Goal: Participate in discussion: Engage in conversation with other users on a specific topic

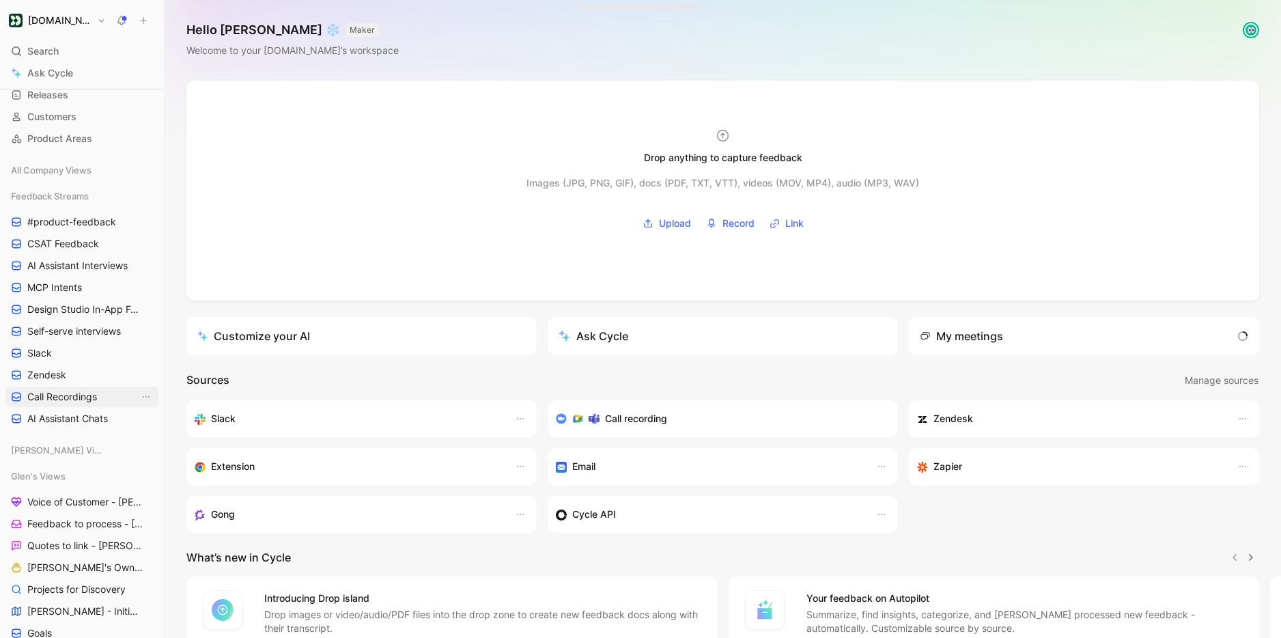
scroll to position [98, 0]
click at [92, 525] on span "Feedback to process - [PERSON_NAME]" at bounding box center [83, 523] width 112 height 14
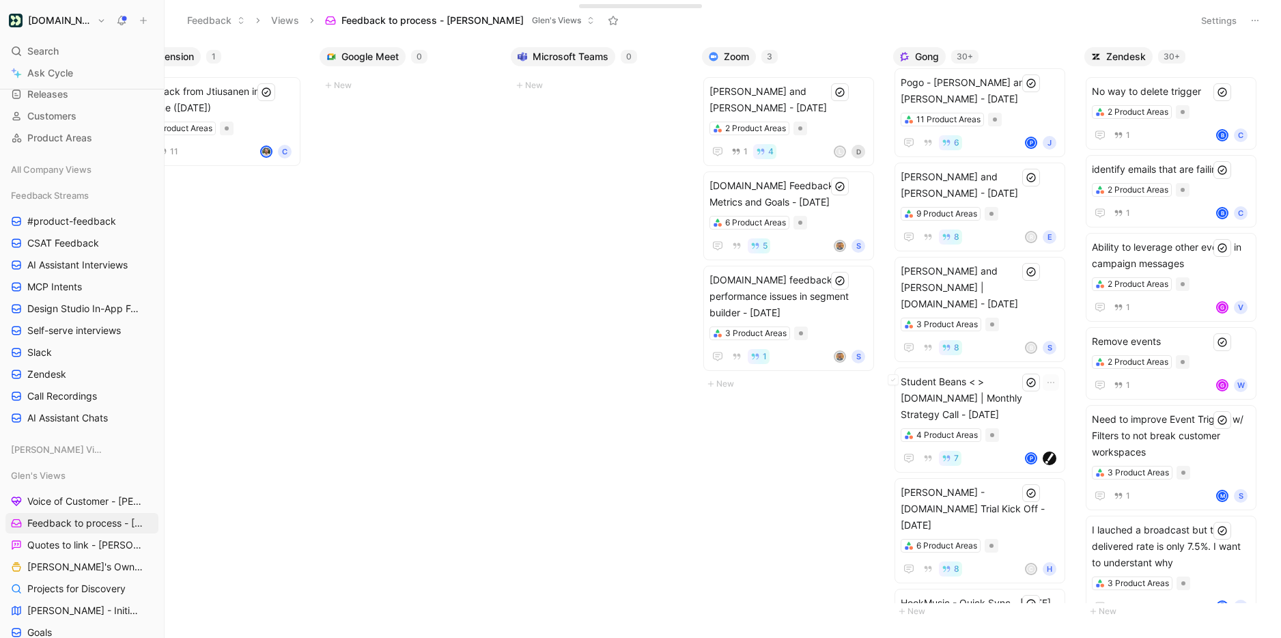
scroll to position [1112, 0]
click at [986, 373] on span "Student Beans < > Customer.io | Monthly Strategy Call - 8/20/2025" at bounding box center [980, 397] width 158 height 49
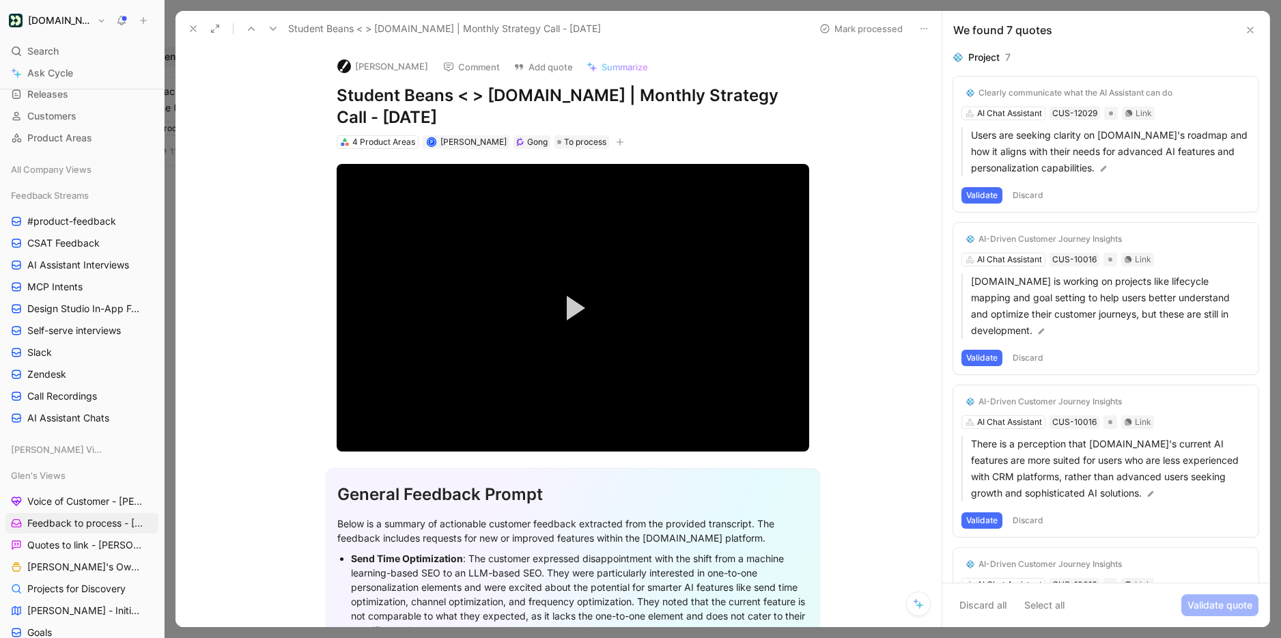
click at [970, 193] on button "Validate" at bounding box center [982, 195] width 41 height 16
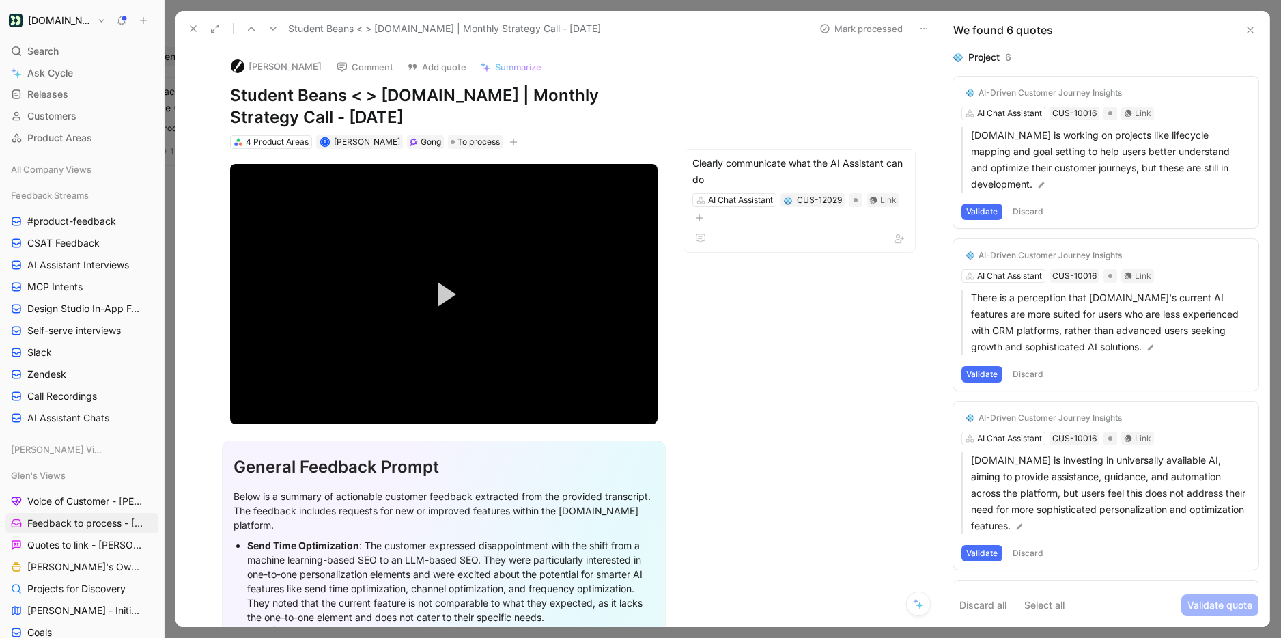
click at [1029, 204] on button "Discard" at bounding box center [1028, 212] width 40 height 16
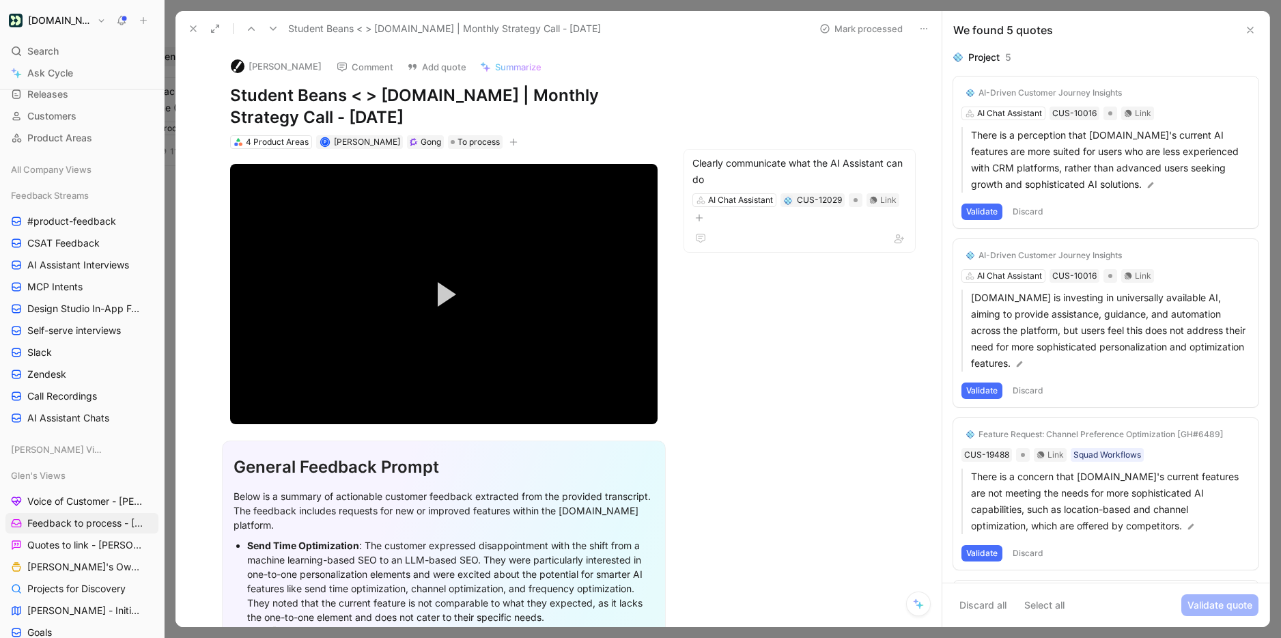
click at [978, 210] on button "Validate" at bounding box center [982, 212] width 41 height 16
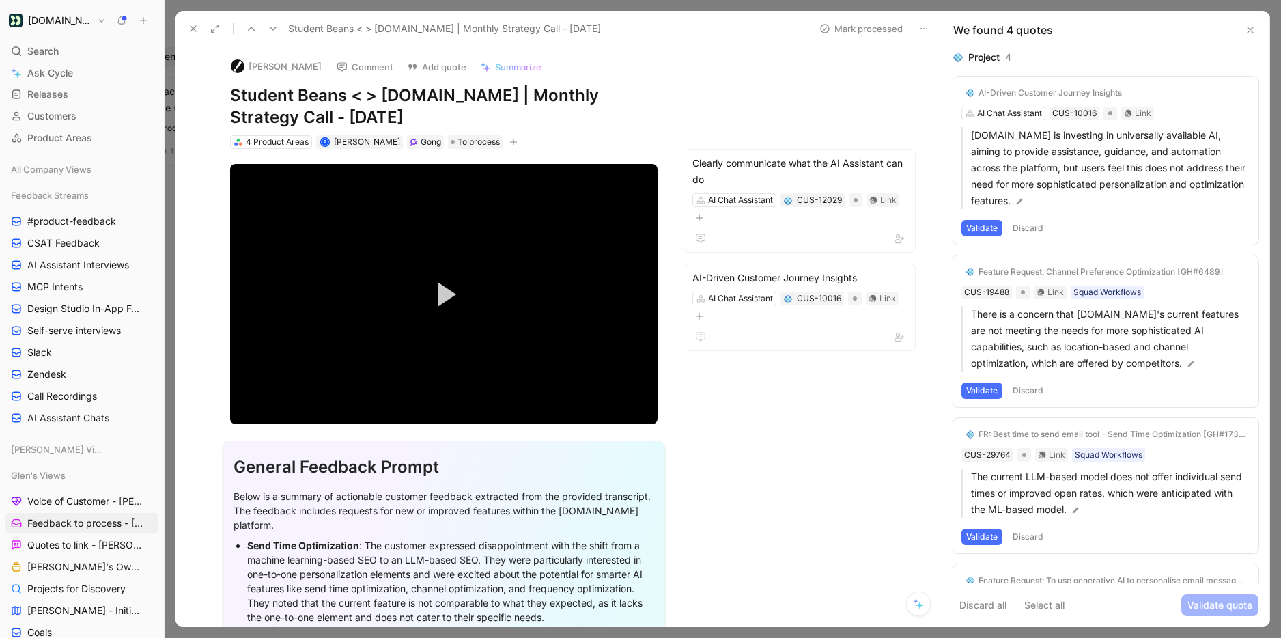
click at [1025, 229] on button "Discard" at bounding box center [1028, 228] width 40 height 16
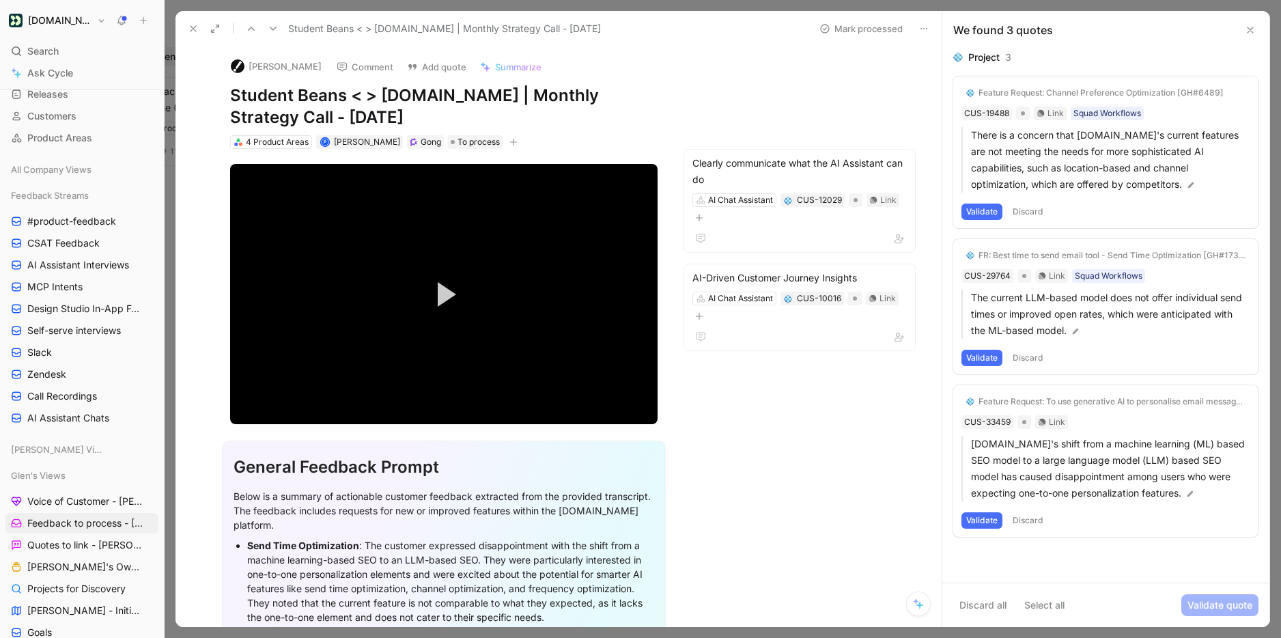
click at [979, 204] on button "Validate" at bounding box center [982, 212] width 41 height 16
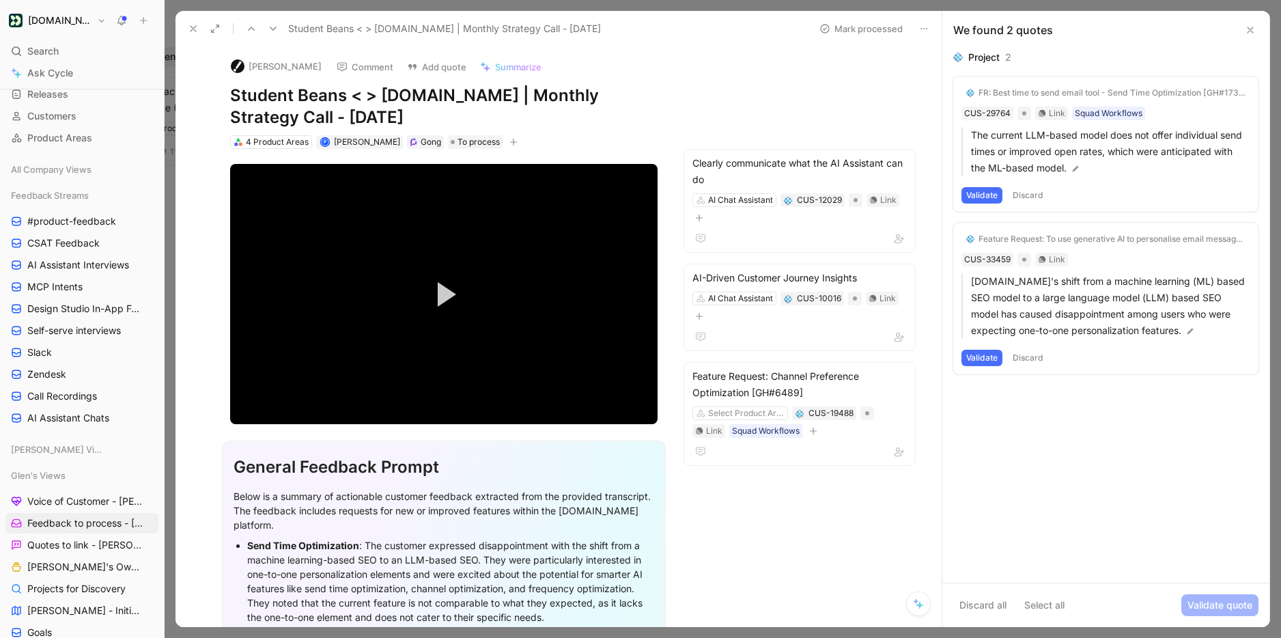
click at [978, 197] on button "Validate" at bounding box center [982, 195] width 41 height 16
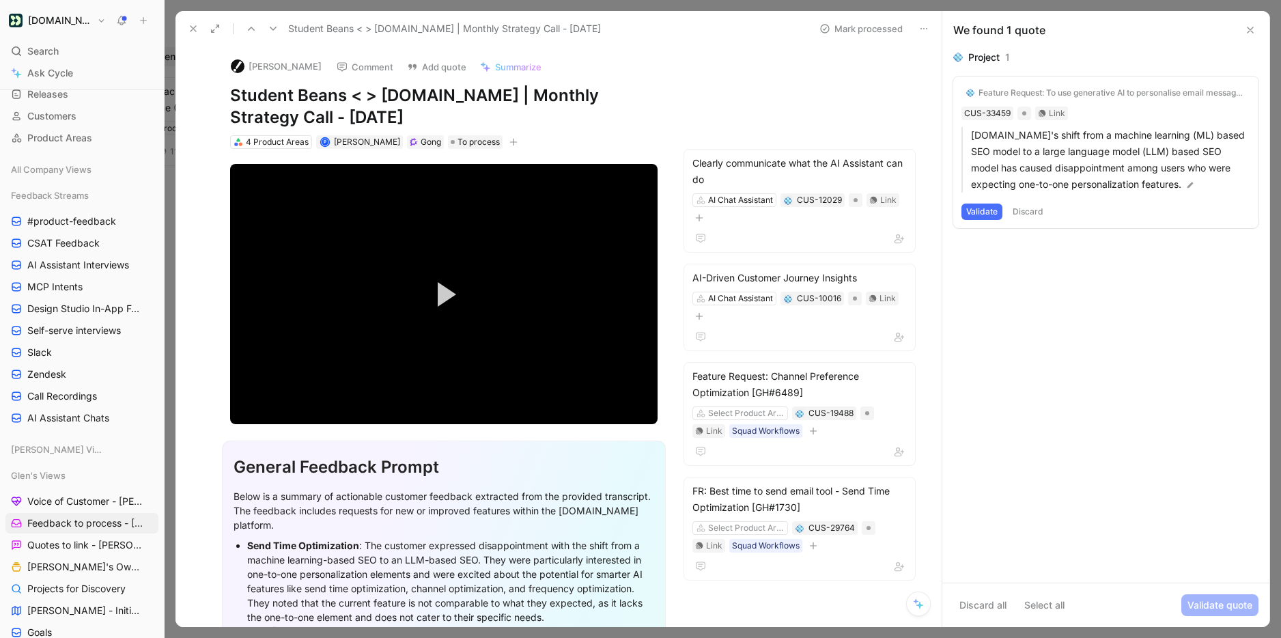
click at [1027, 89] on div "Feature Request: To use generative AI to personalise email message content [GH#…" at bounding box center [1112, 92] width 267 height 11
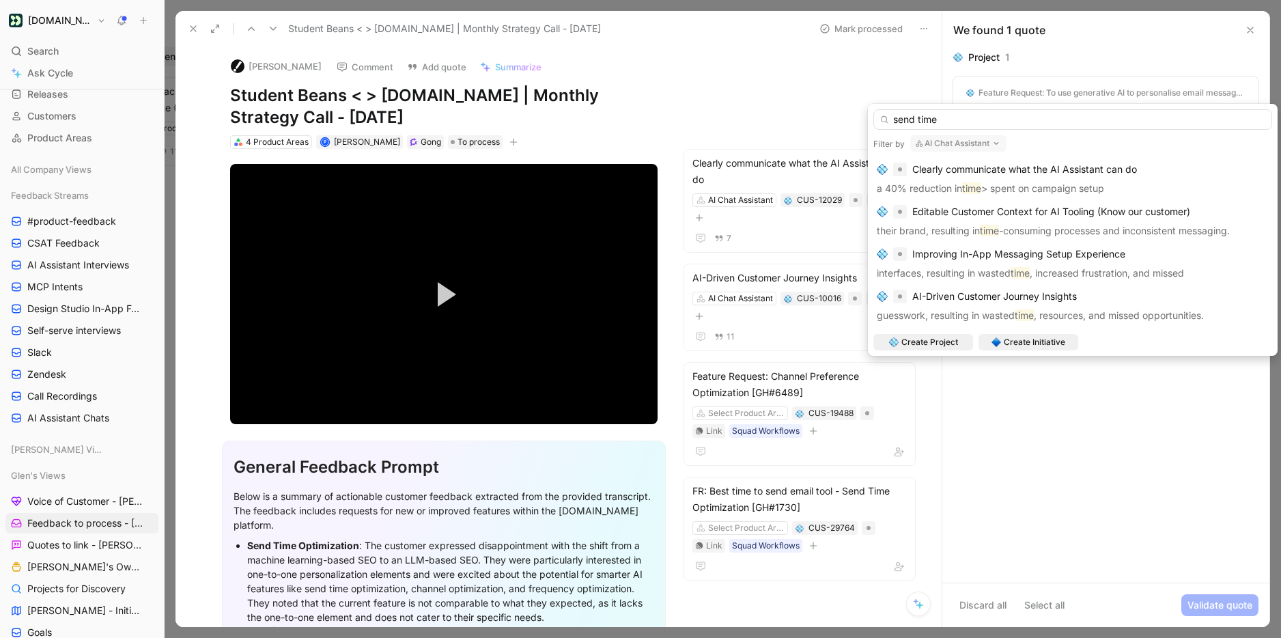
type input "send time"
click at [998, 141] on icon "button" at bounding box center [996, 143] width 11 height 11
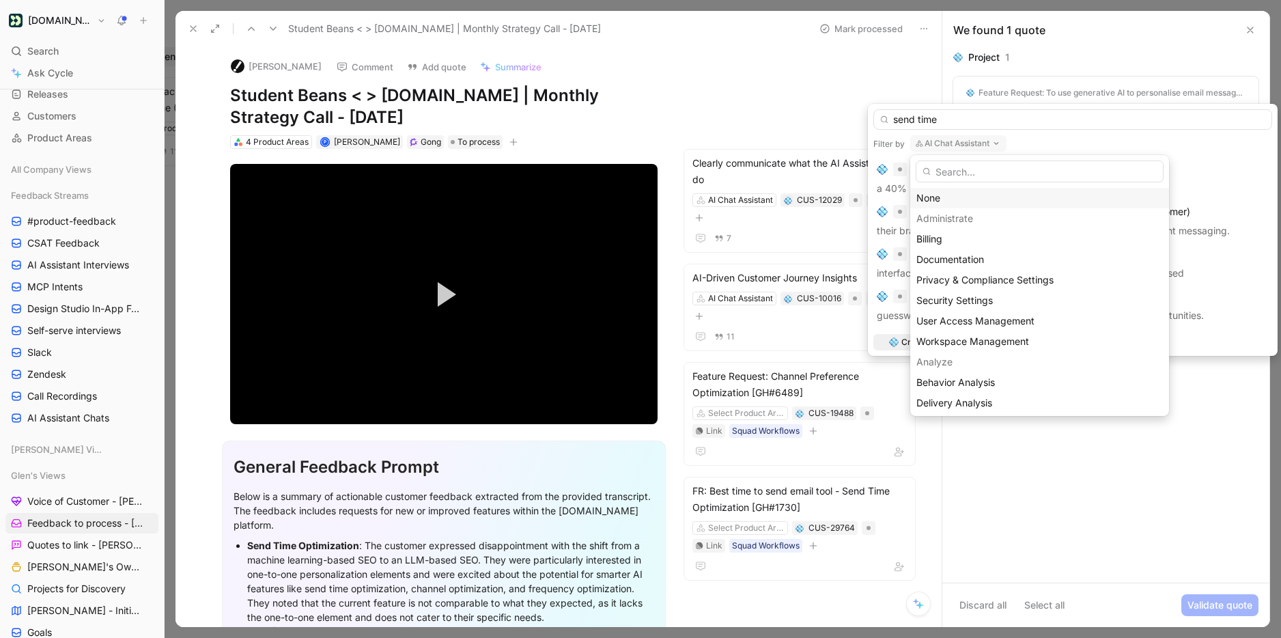
click at [943, 204] on div "None" at bounding box center [1040, 198] width 247 height 16
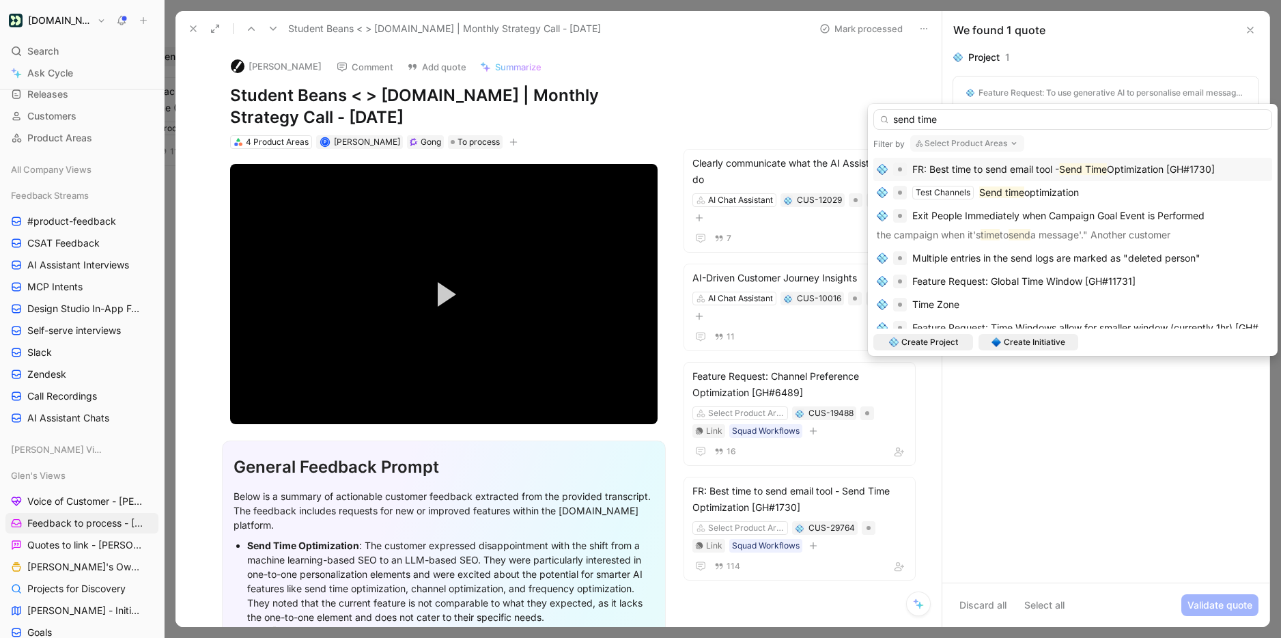
click at [1139, 168] on span "Optimization [GH#1730]" at bounding box center [1161, 169] width 108 height 12
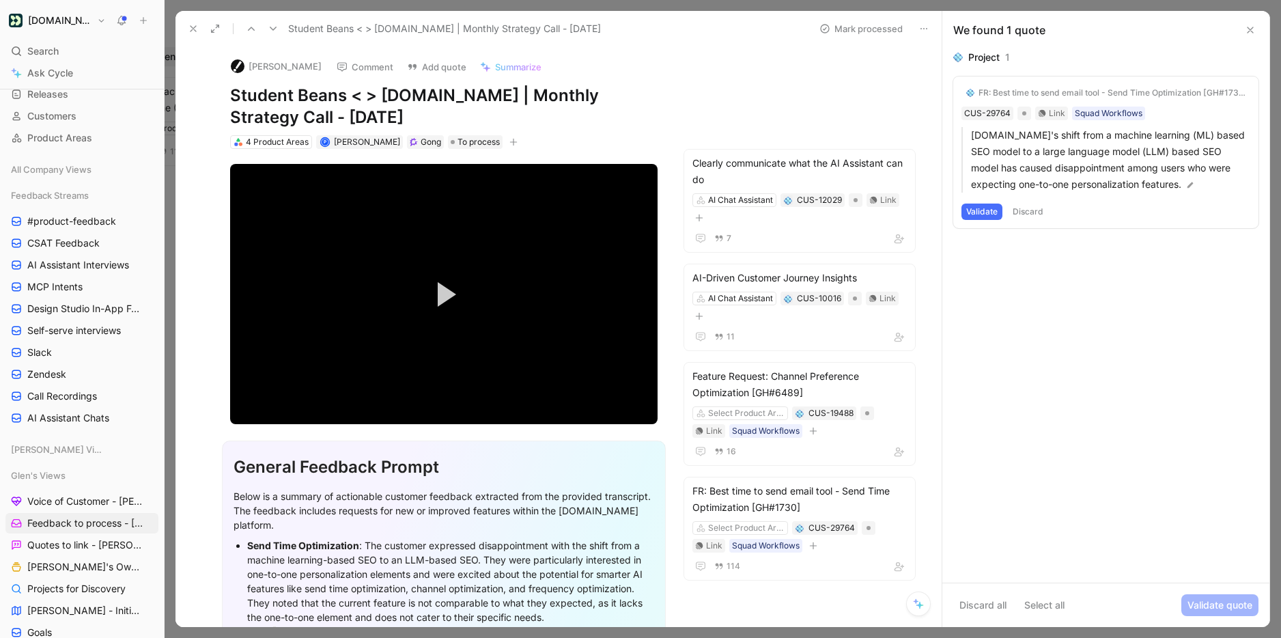
click at [982, 211] on button "Validate" at bounding box center [982, 212] width 41 height 16
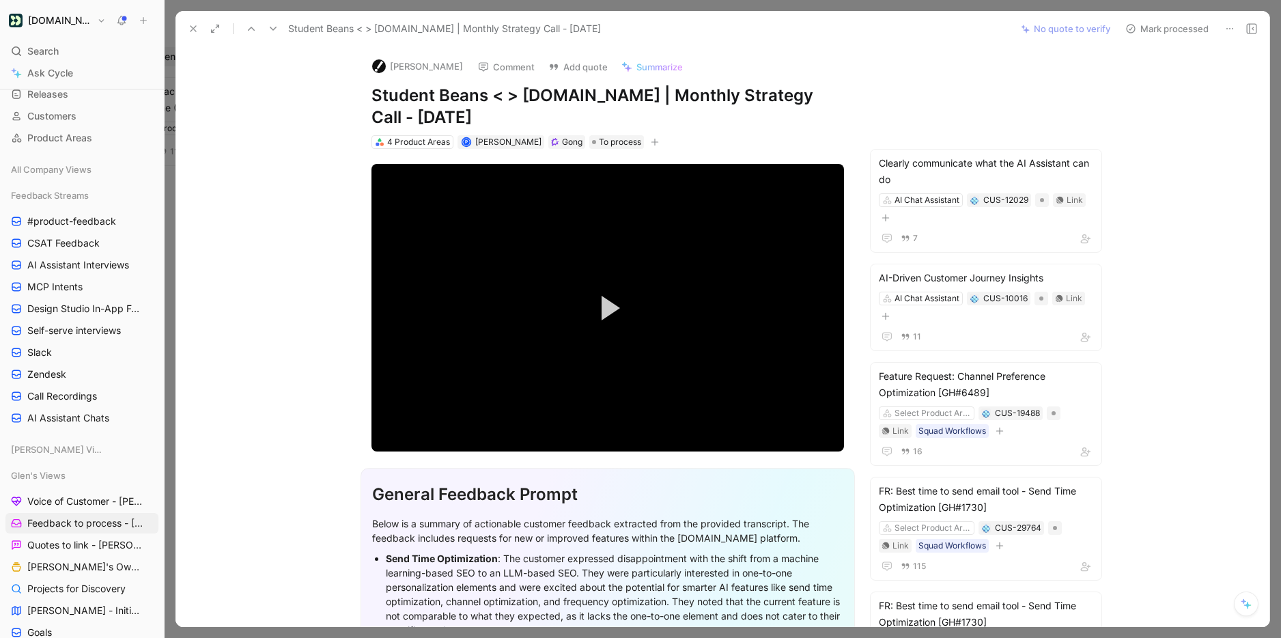
click at [186, 27] on button at bounding box center [193, 28] width 19 height 19
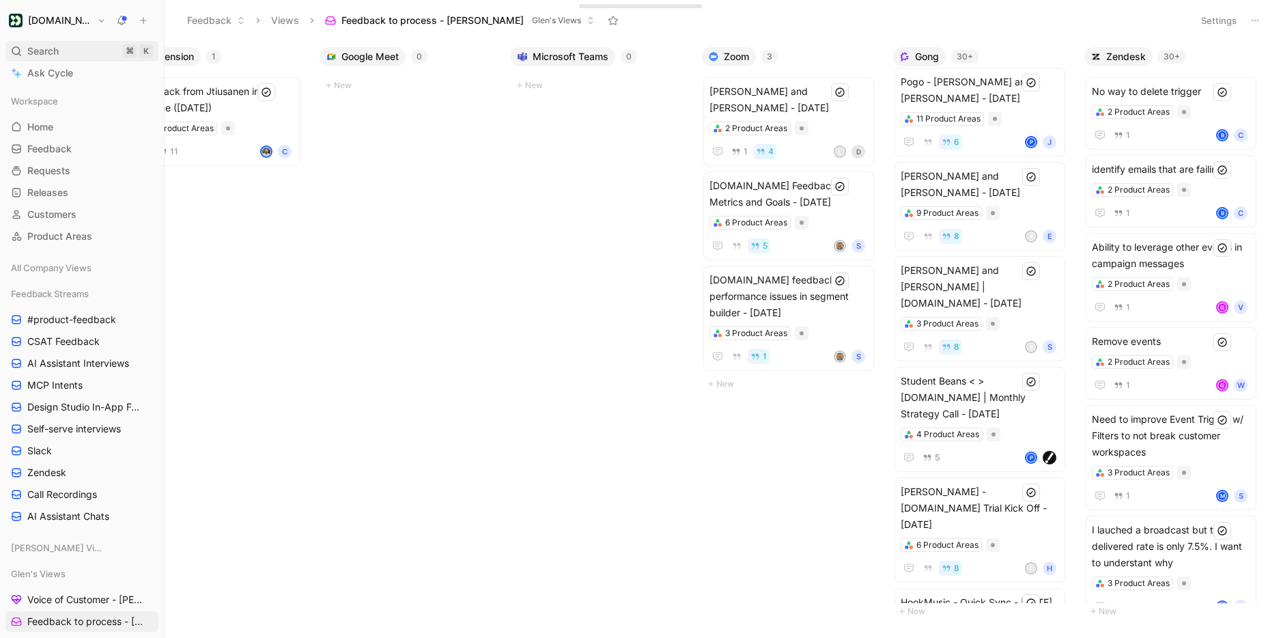
click at [63, 57] on div "Search ⌘ K" at bounding box center [81, 51] width 153 height 20
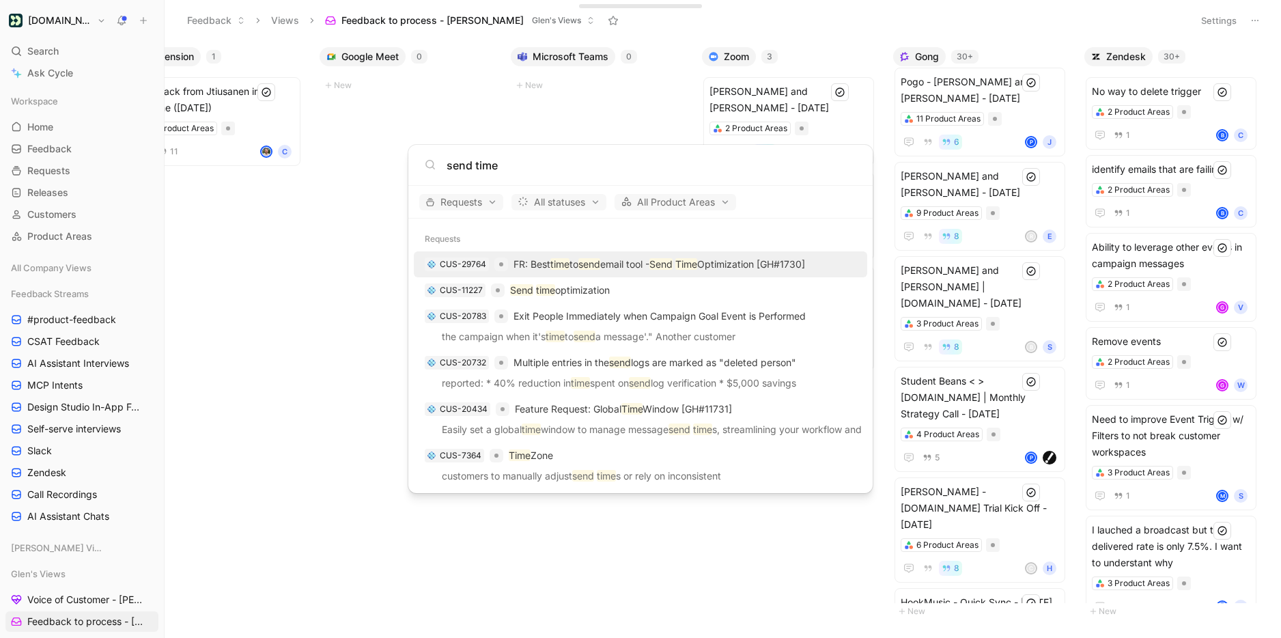
type input "send time"
click at [643, 265] on p "FR: Best time to send email tool - Send Time Optimization [GH#1730]" at bounding box center [660, 264] width 292 height 16
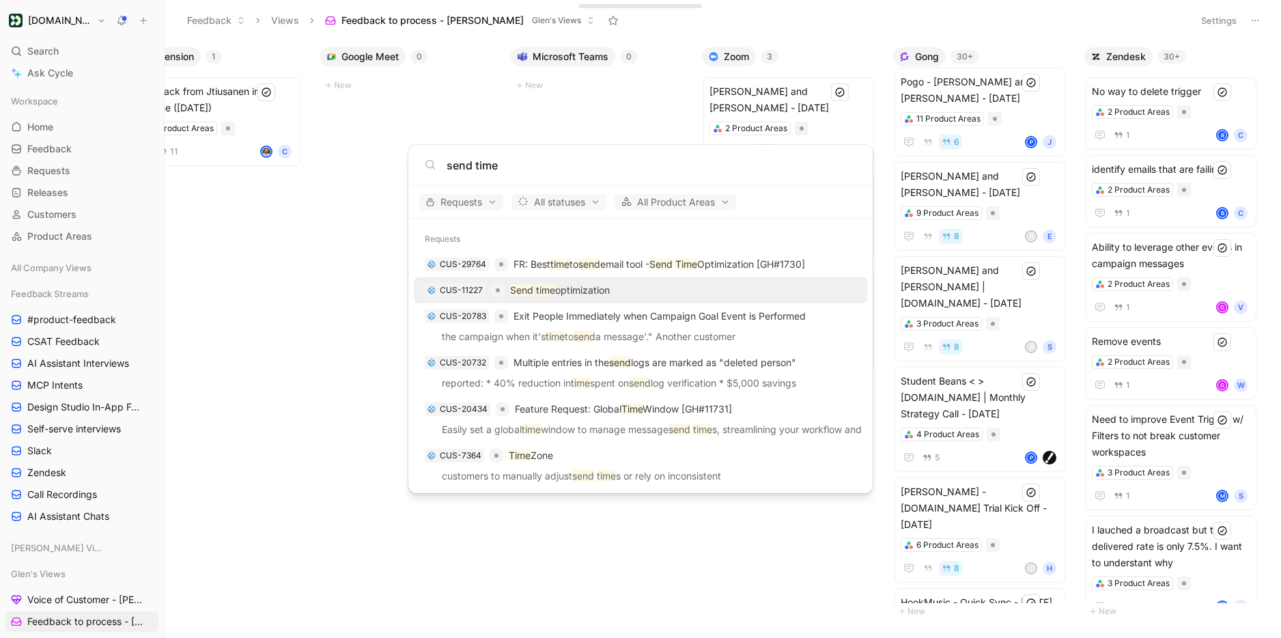
click at [569, 294] on p "Send time optimization" at bounding box center [560, 290] width 100 height 16
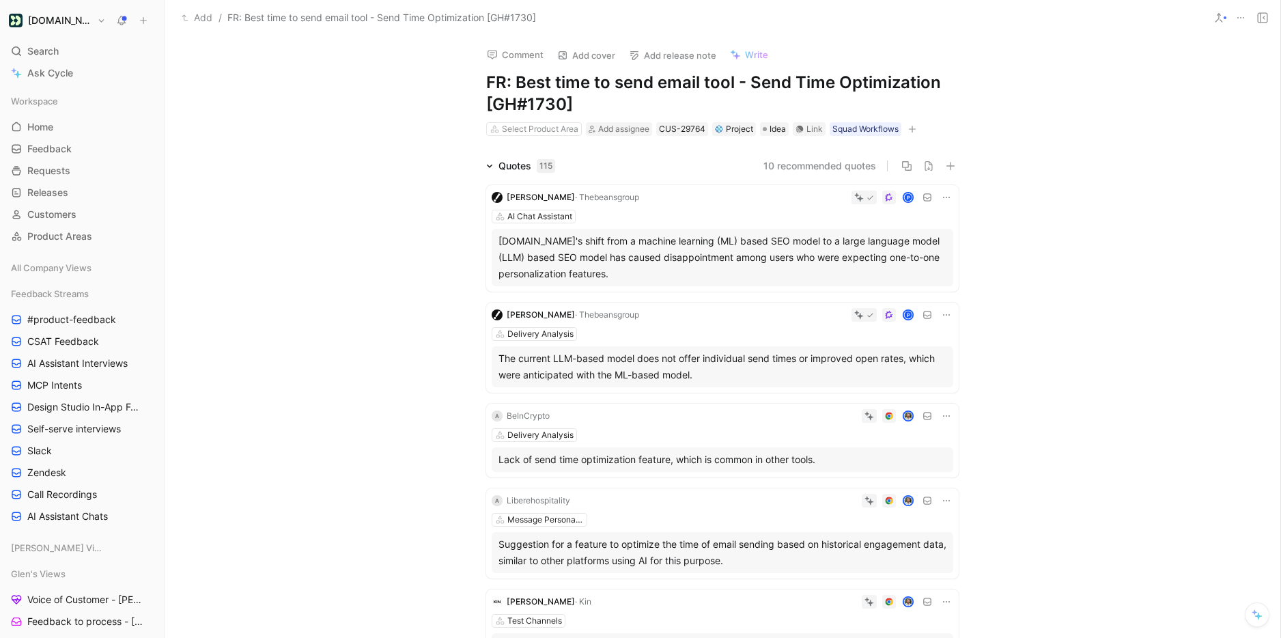
click at [1238, 16] on icon at bounding box center [1241, 17] width 11 height 11
click at [1216, 16] on icon at bounding box center [1219, 17] width 11 height 11
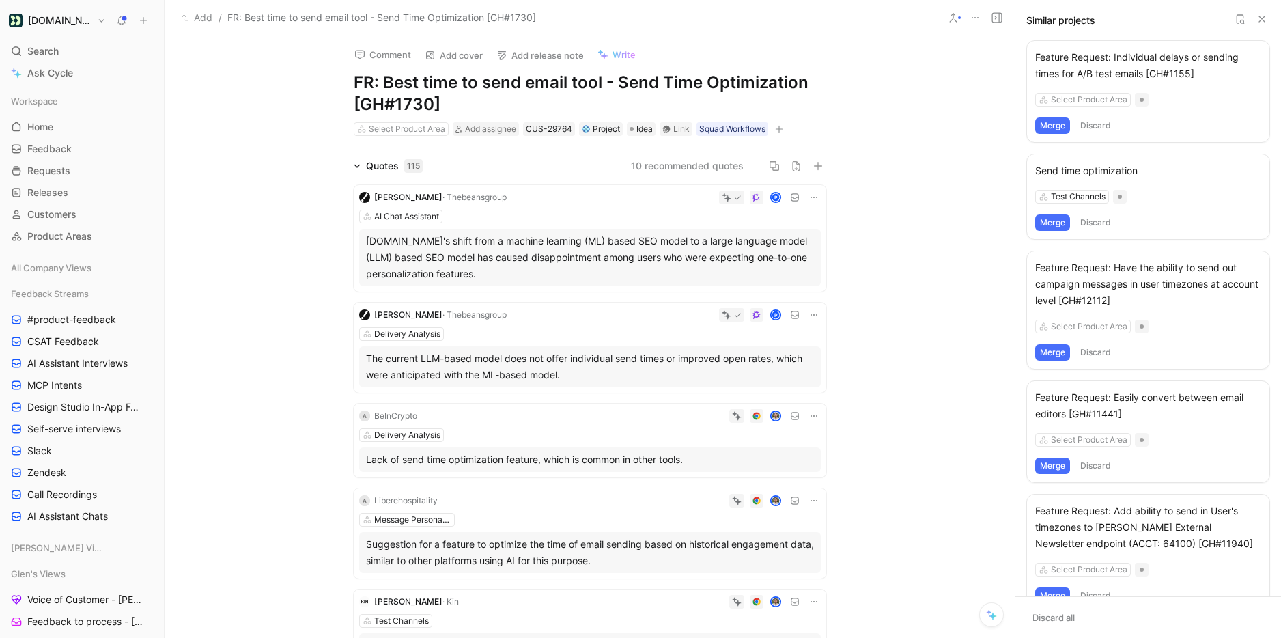
click at [1048, 221] on button "Merge" at bounding box center [1053, 222] width 35 height 16
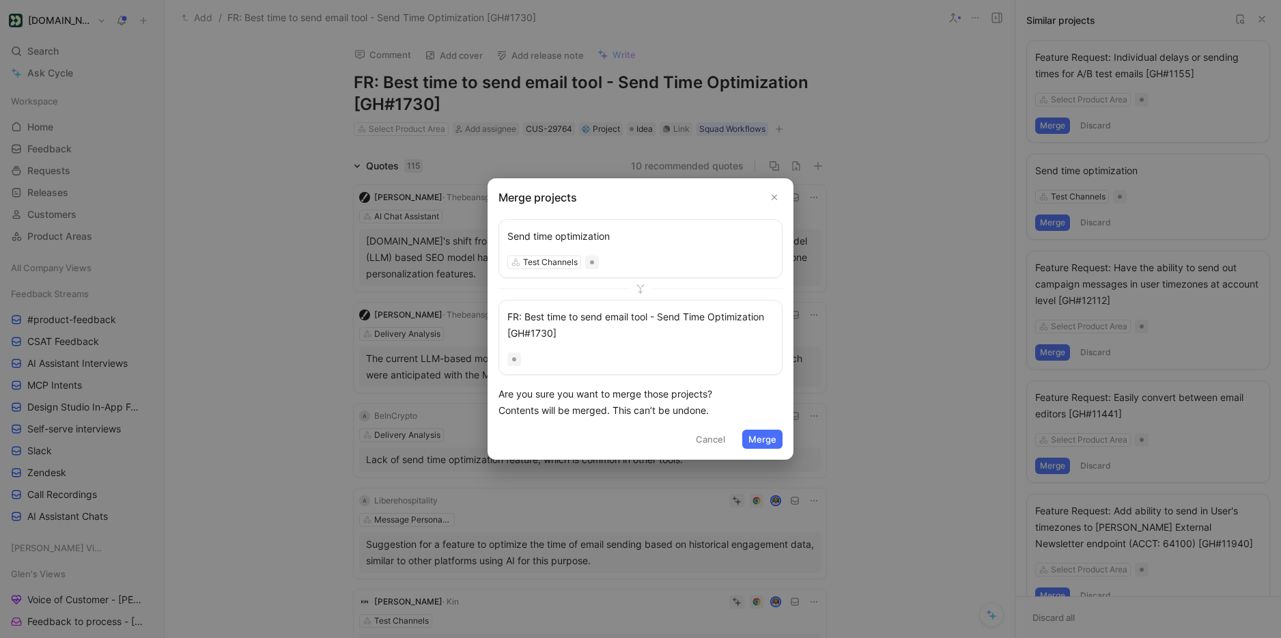
click at [773, 196] on use "Close" at bounding box center [775, 197] width 5 height 5
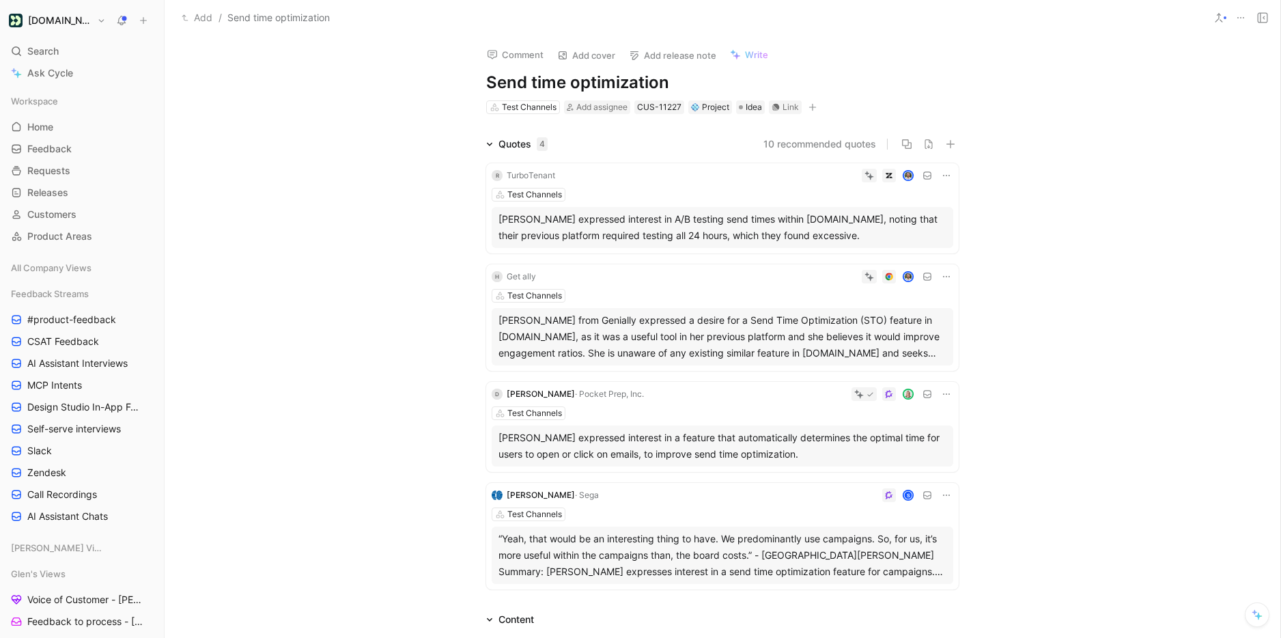
click at [1225, 16] on div at bounding box center [1225, 17] width 3 height 3
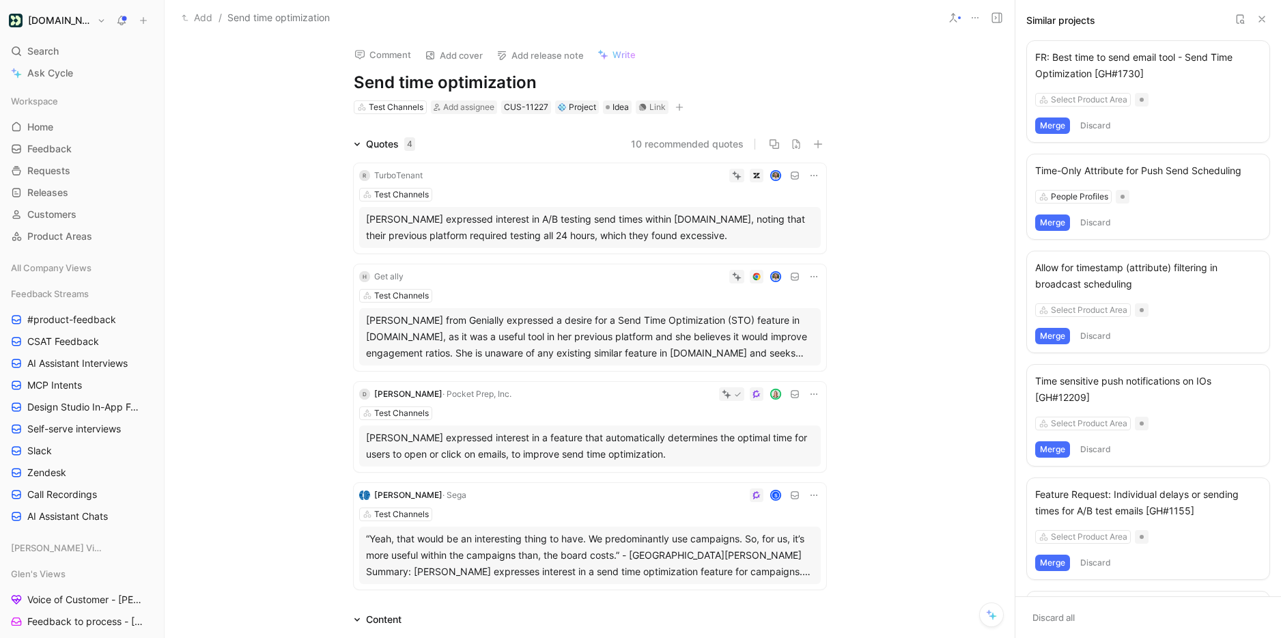
click at [1056, 121] on button "Merge" at bounding box center [1053, 125] width 35 height 16
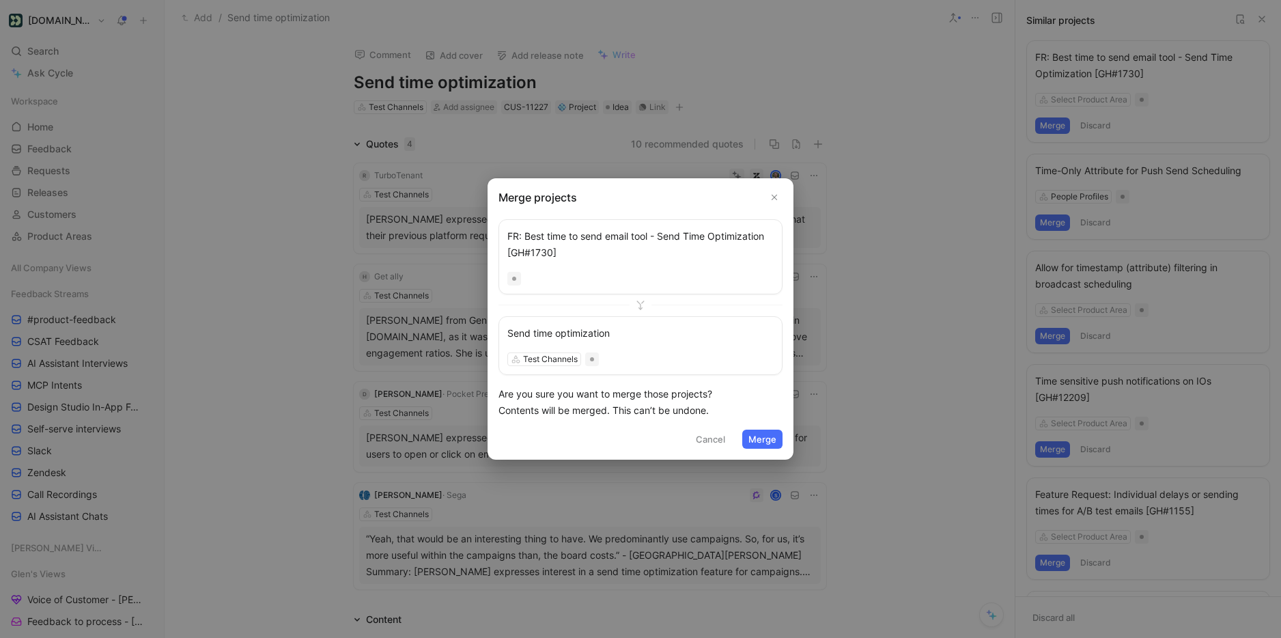
click at [777, 433] on button "Merge" at bounding box center [763, 439] width 40 height 19
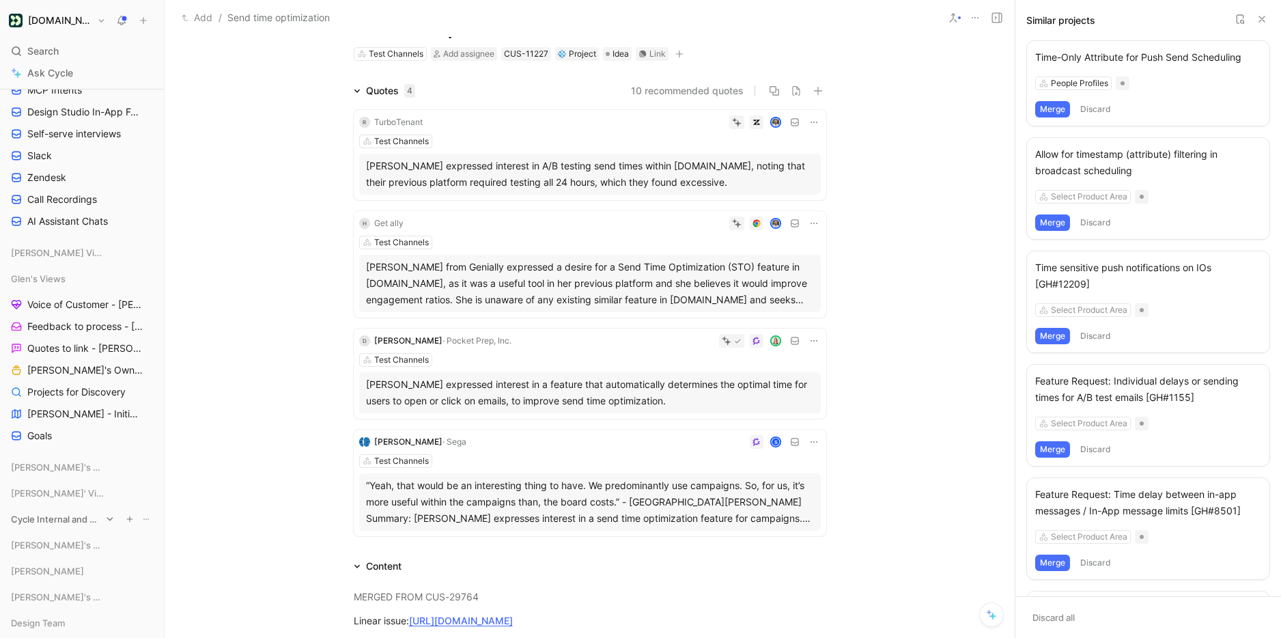
scroll to position [297, 0]
click at [95, 370] on span "[PERSON_NAME]'s Owned Projects" at bounding box center [83, 368] width 112 height 14
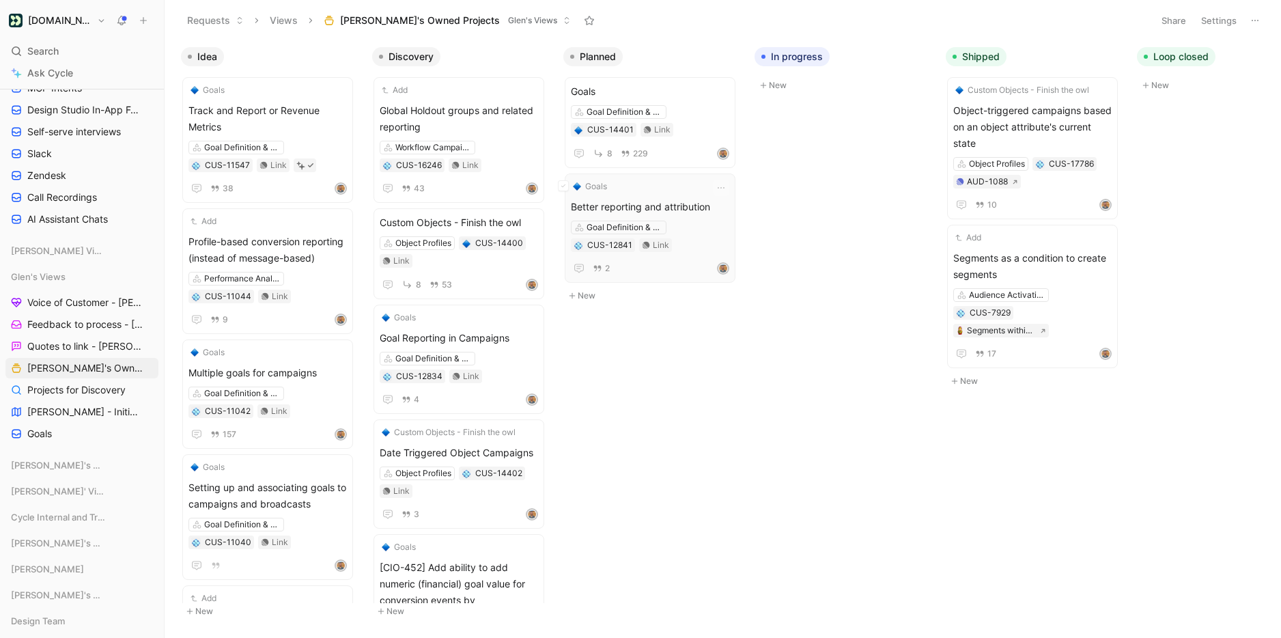
click at [663, 201] on span "Better reporting and attribution" at bounding box center [650, 207] width 158 height 16
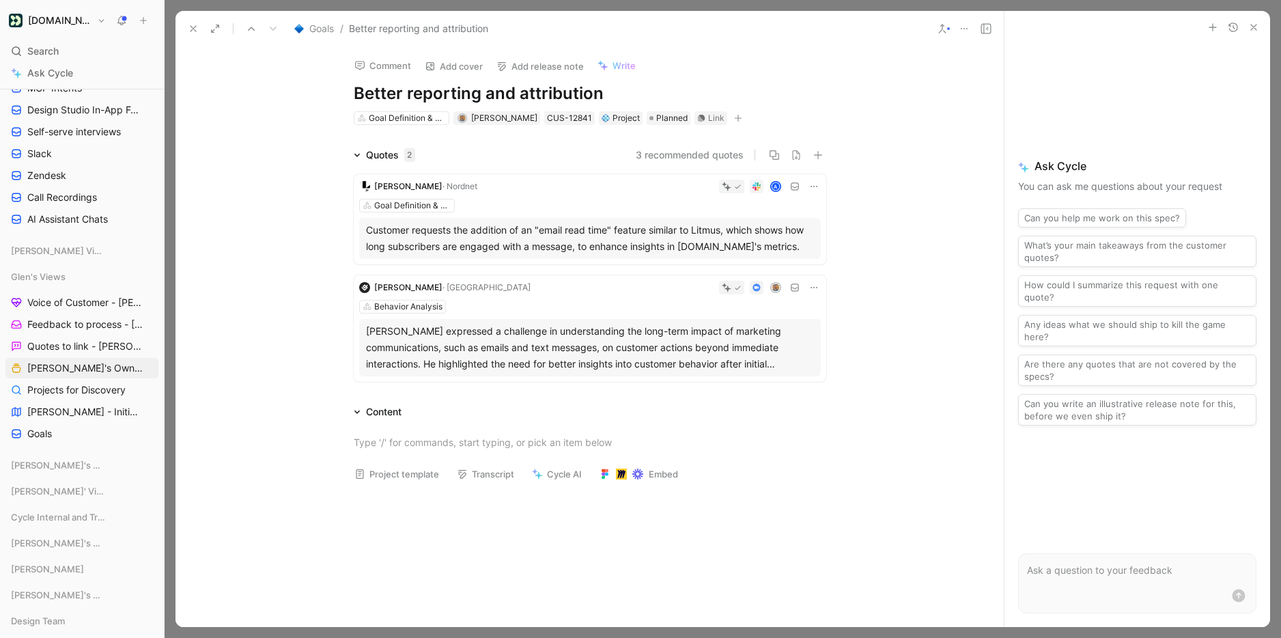
click at [947, 29] on div at bounding box center [948, 28] width 3 height 3
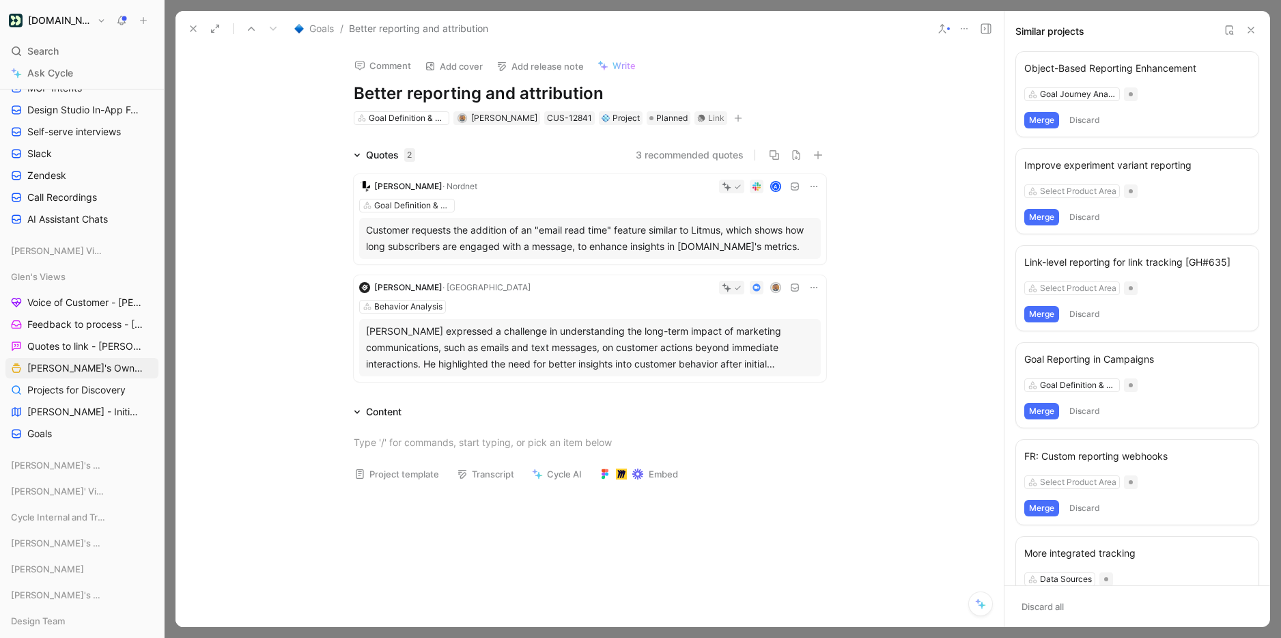
click at [1251, 31] on icon at bounding box center [1251, 30] width 11 height 11
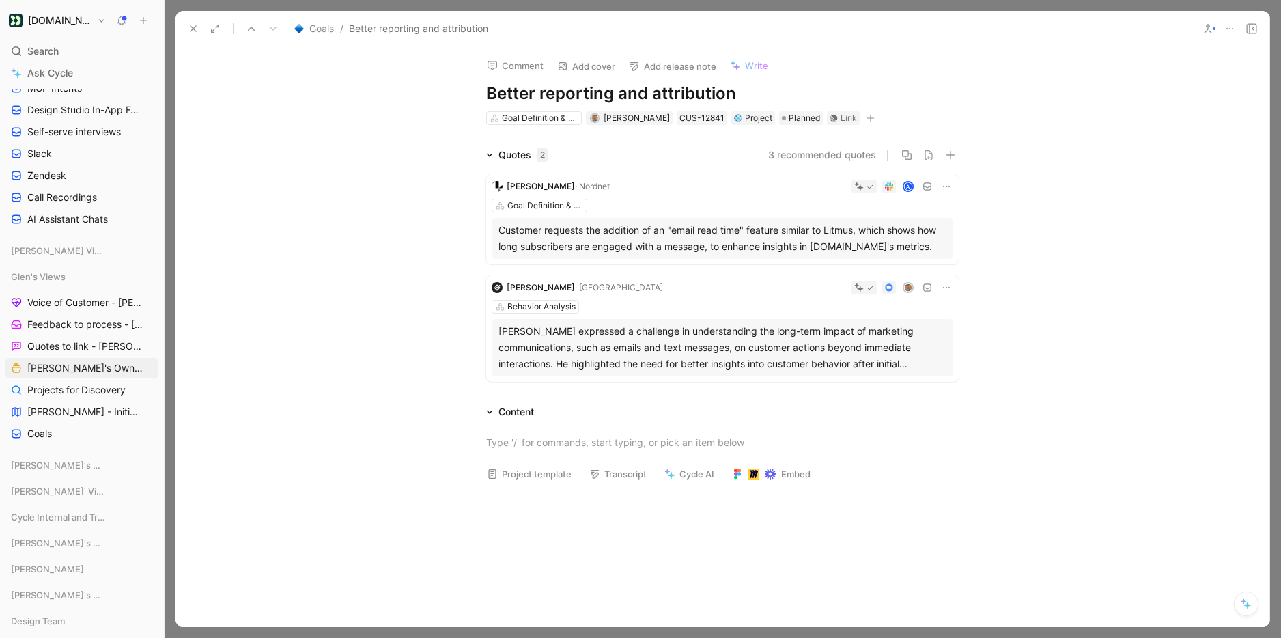
click at [190, 30] on icon at bounding box center [193, 28] width 11 height 11
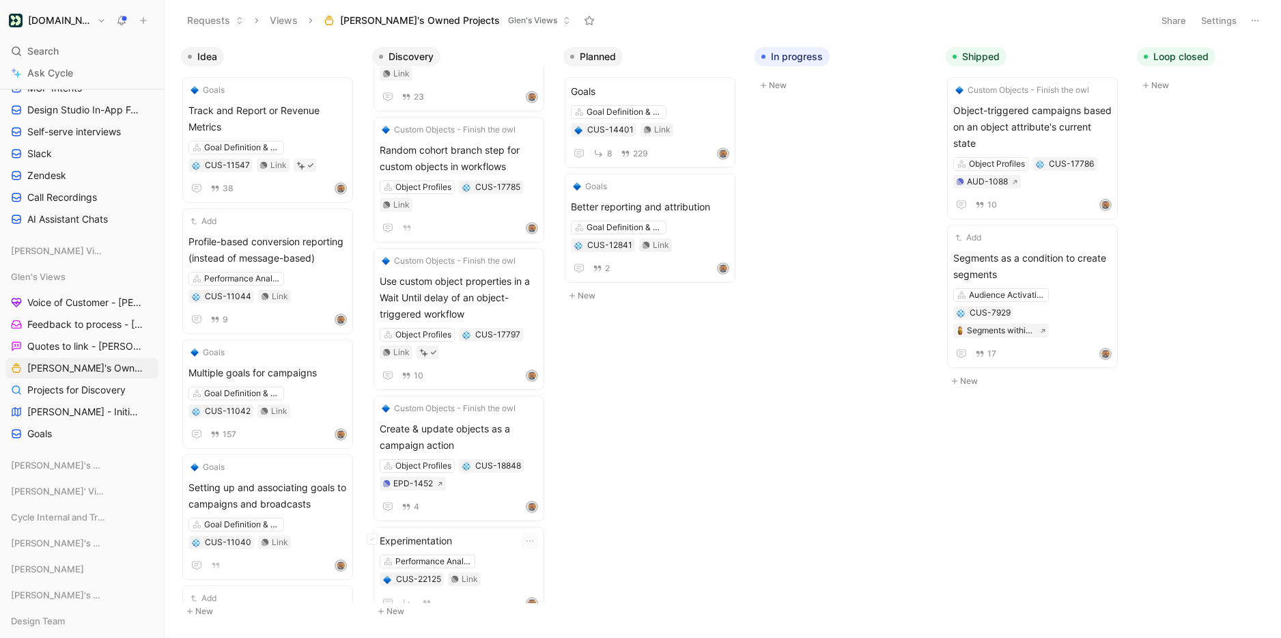
scroll to position [828, 0]
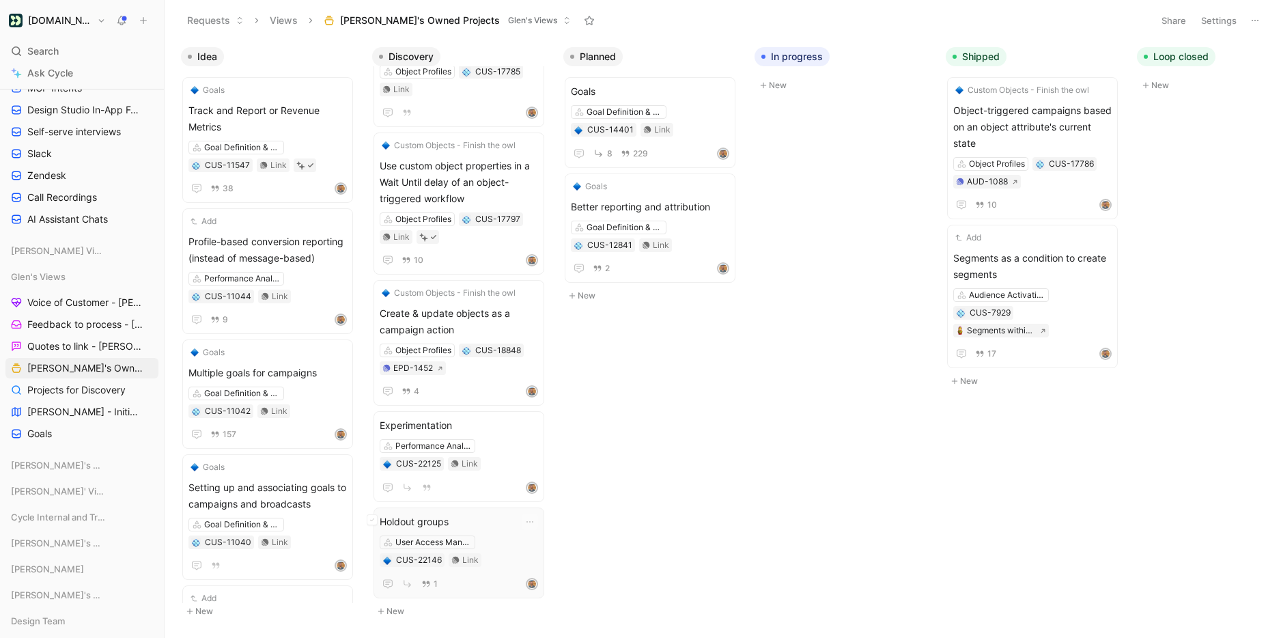
click at [490, 527] on span "Holdout groups" at bounding box center [459, 522] width 158 height 16
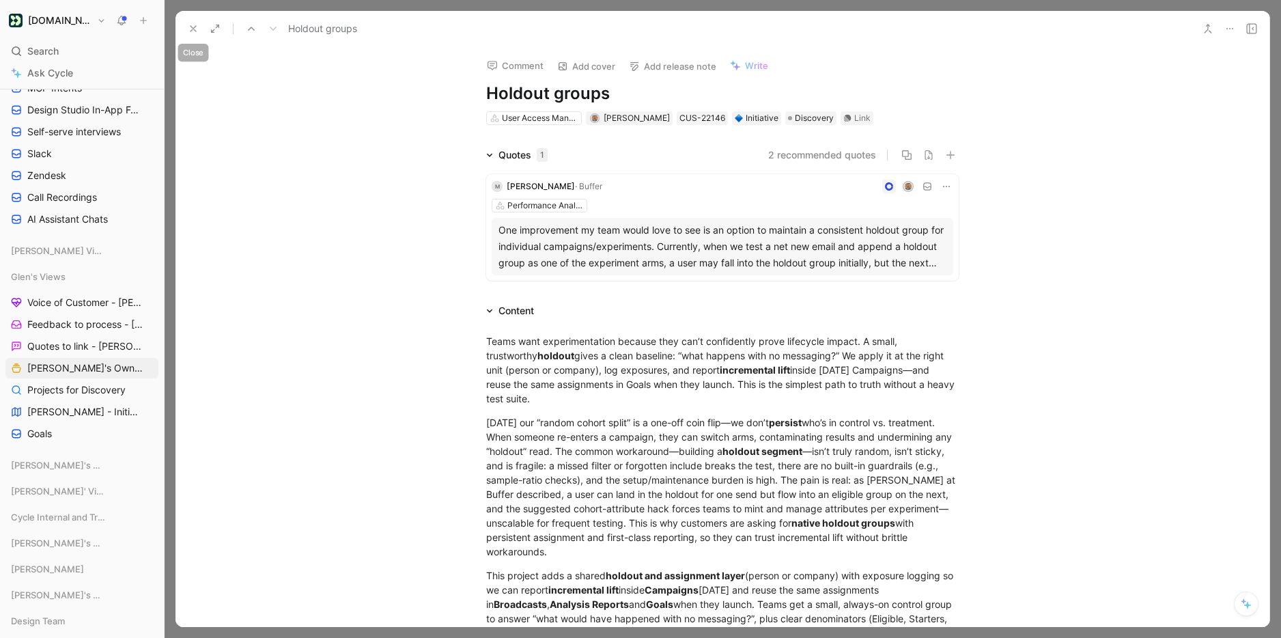
click at [191, 23] on icon at bounding box center [193, 28] width 11 height 11
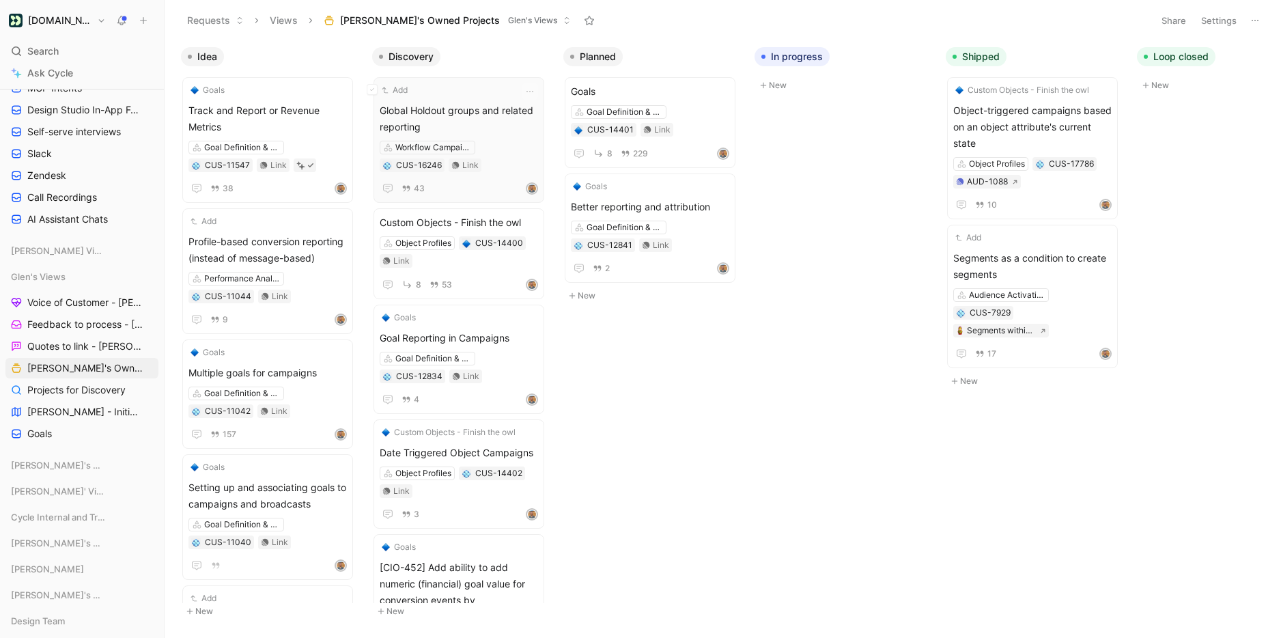
scroll to position [0, 3]
click at [470, 114] on span "Global Holdout groups and related reporting" at bounding box center [456, 117] width 158 height 33
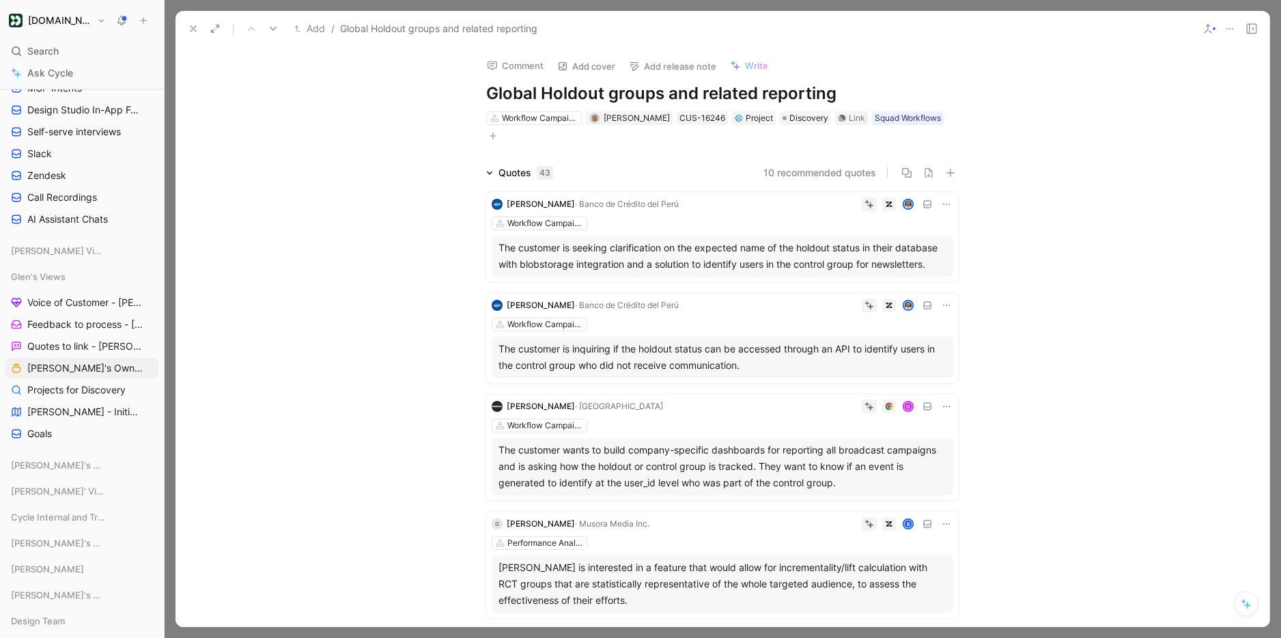
click at [1213, 22] on button at bounding box center [1208, 28] width 19 height 19
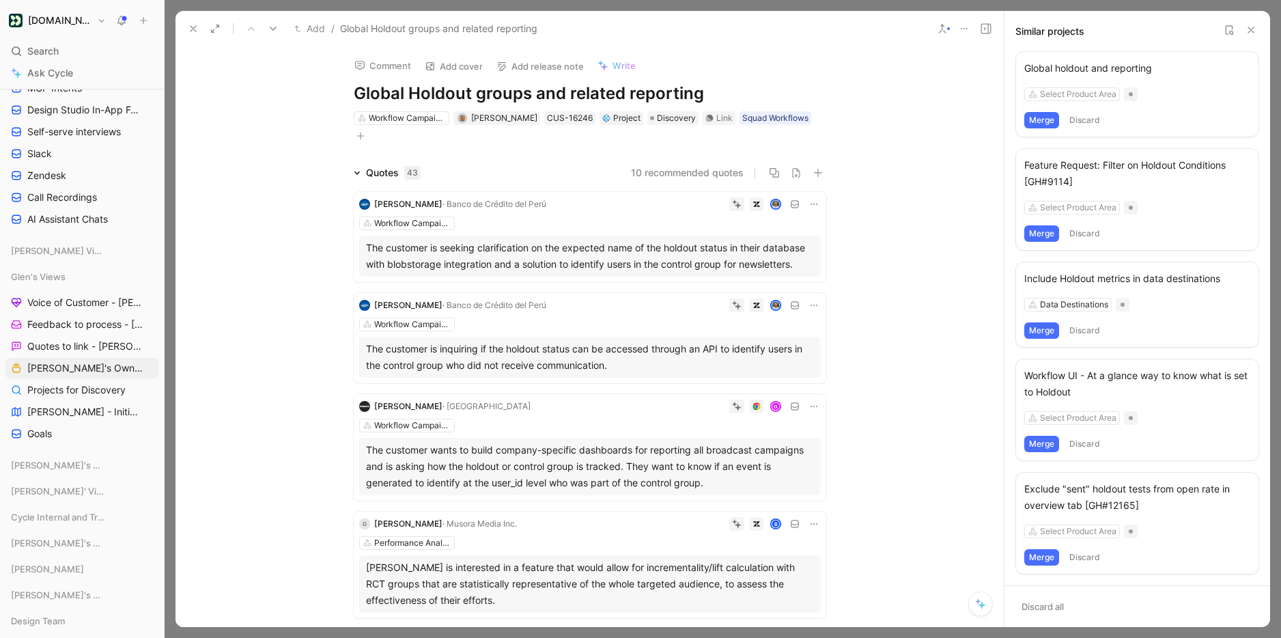
click at [1038, 120] on button "Merge" at bounding box center [1042, 120] width 35 height 16
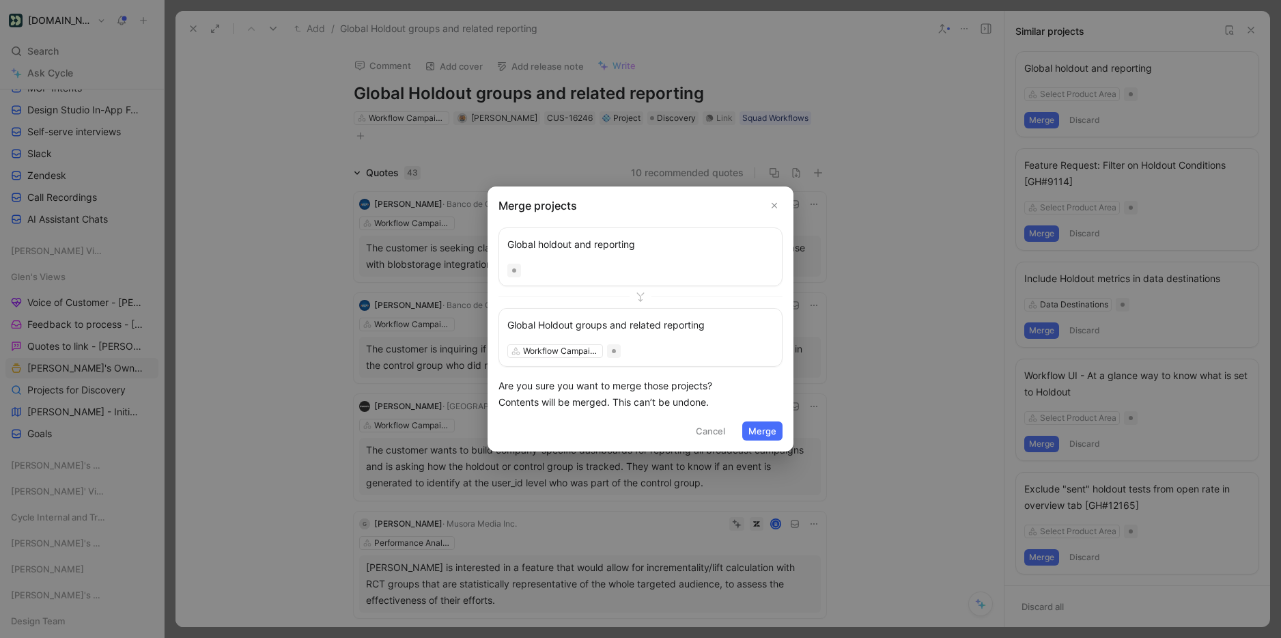
click at [642, 317] on div "Global Holdout groups and related reporting" at bounding box center [641, 325] width 266 height 16
click at [758, 425] on button "Merge" at bounding box center [763, 430] width 40 height 19
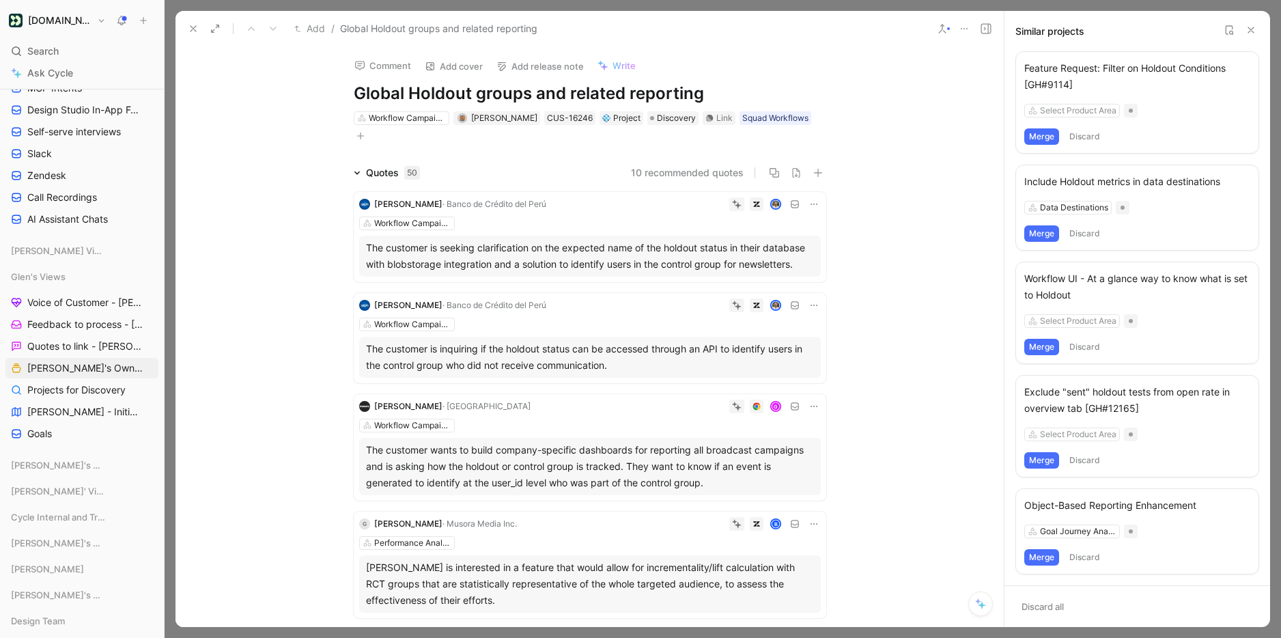
click at [581, 89] on h1 "Global Holdout groups and related reporting" at bounding box center [590, 94] width 473 height 22
click at [1122, 68] on div "Feature Request: Filter on Holdout Conditions [GH#9114]" at bounding box center [1138, 75] width 226 height 33
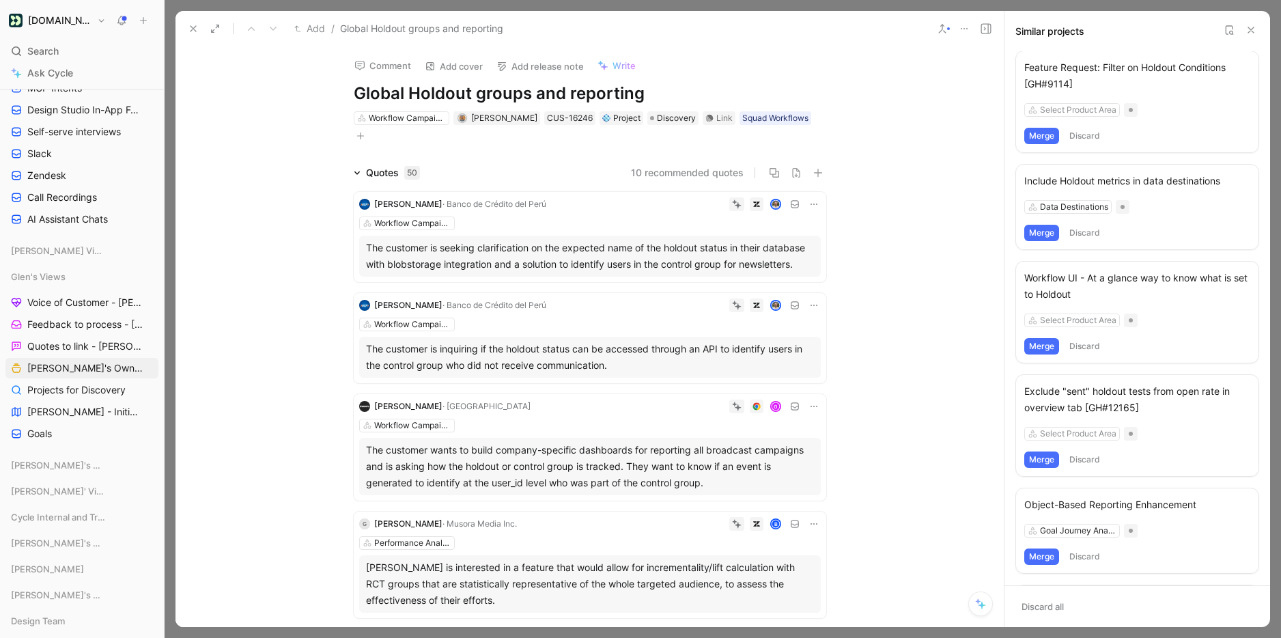
click at [1044, 132] on button "Merge" at bounding box center [1042, 136] width 35 height 16
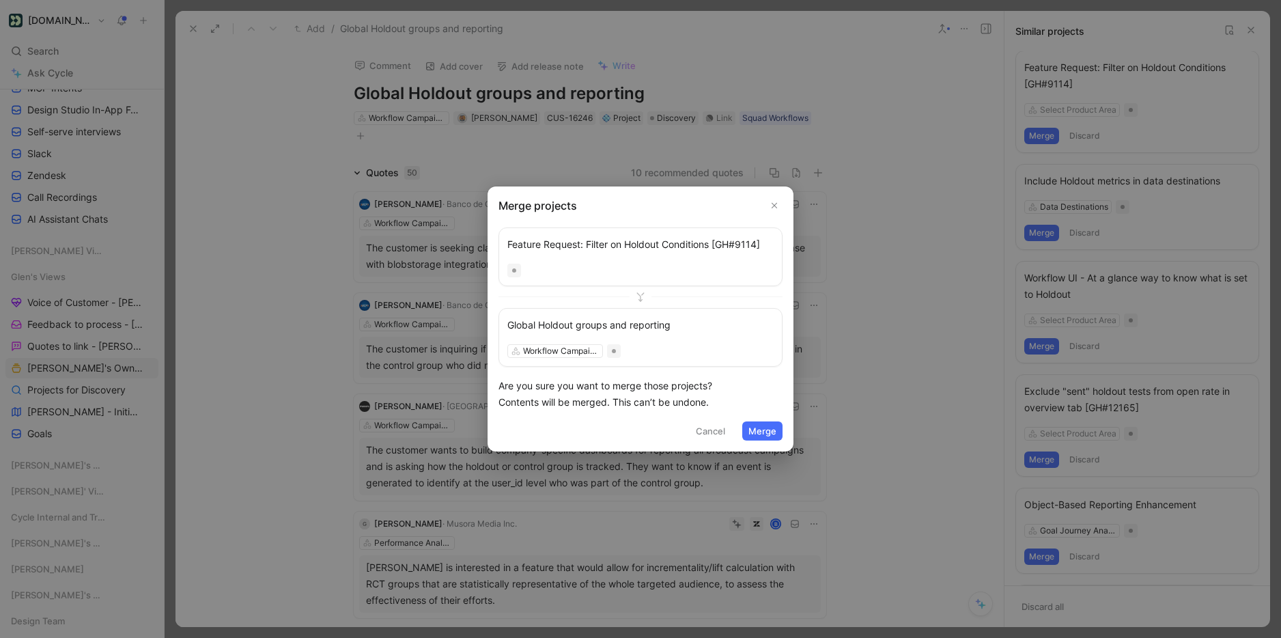
click at [759, 429] on button "Merge" at bounding box center [763, 430] width 40 height 19
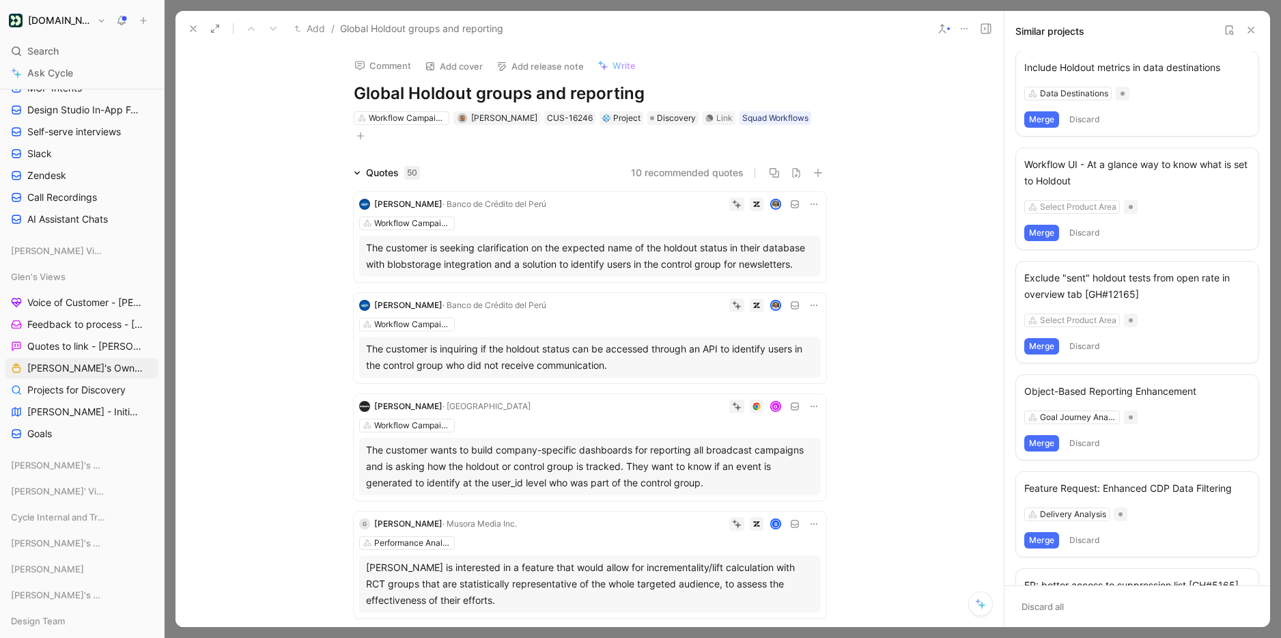
scroll to position [0, 0]
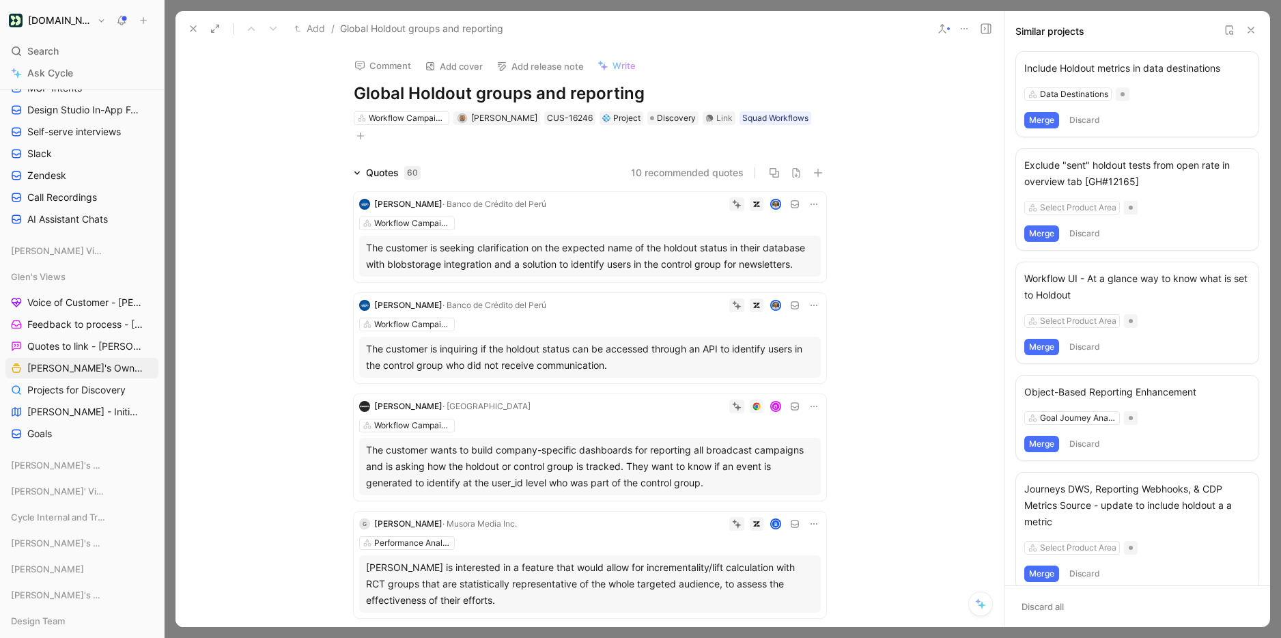
click at [1044, 120] on button "Merge" at bounding box center [1042, 120] width 35 height 16
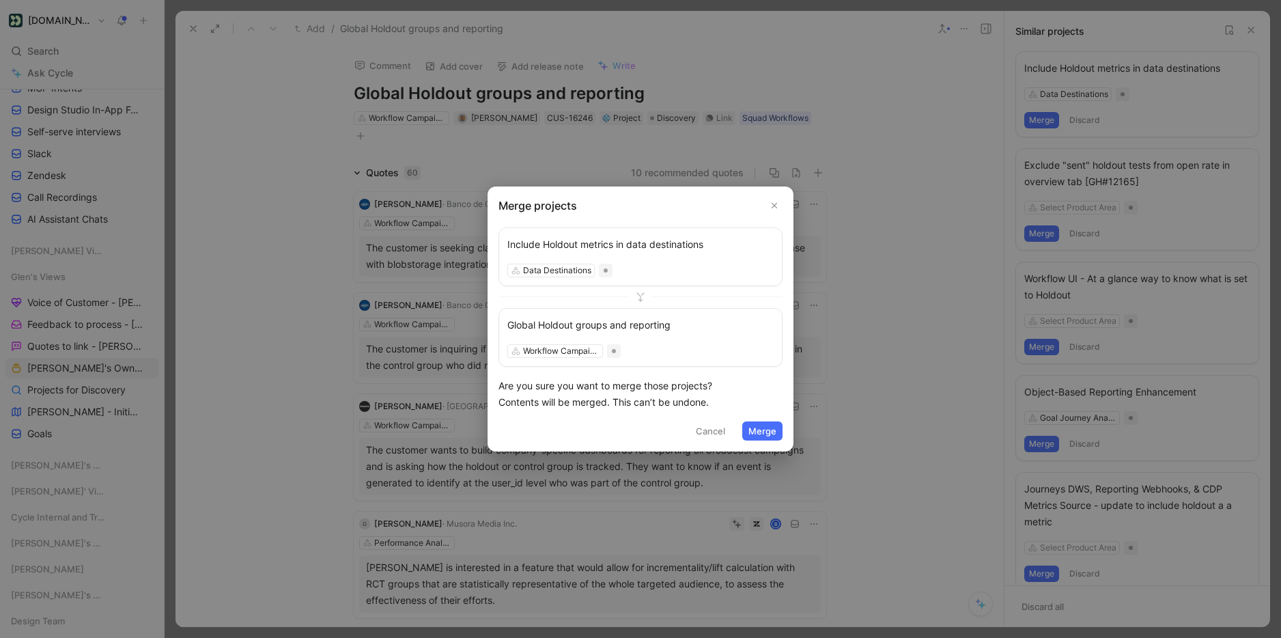
click at [760, 428] on button "Merge" at bounding box center [763, 430] width 40 height 19
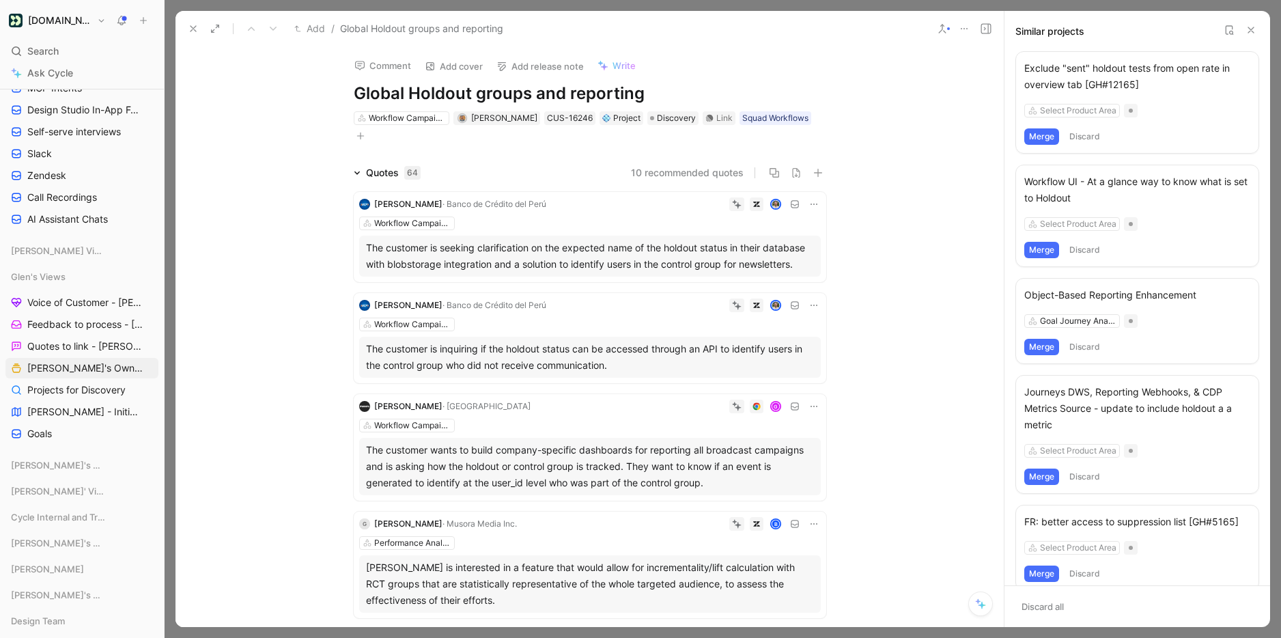
scroll to position [1, 0]
click at [1040, 133] on button "Merge" at bounding box center [1042, 136] width 35 height 16
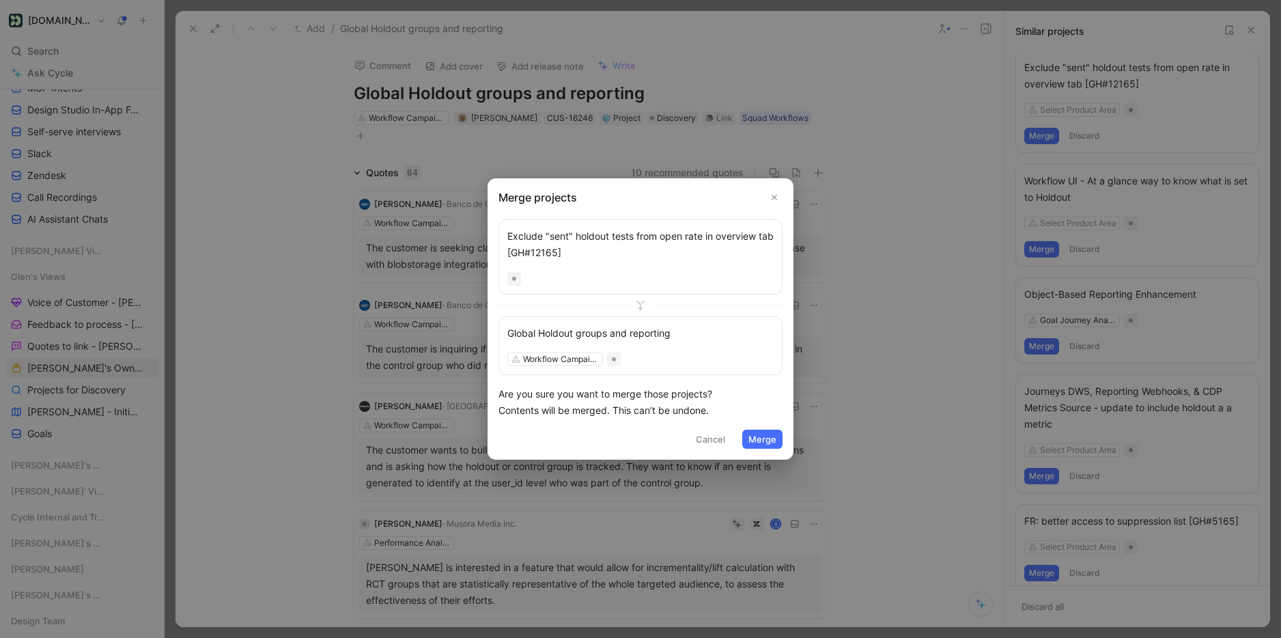
click at [769, 436] on button "Merge" at bounding box center [763, 439] width 40 height 19
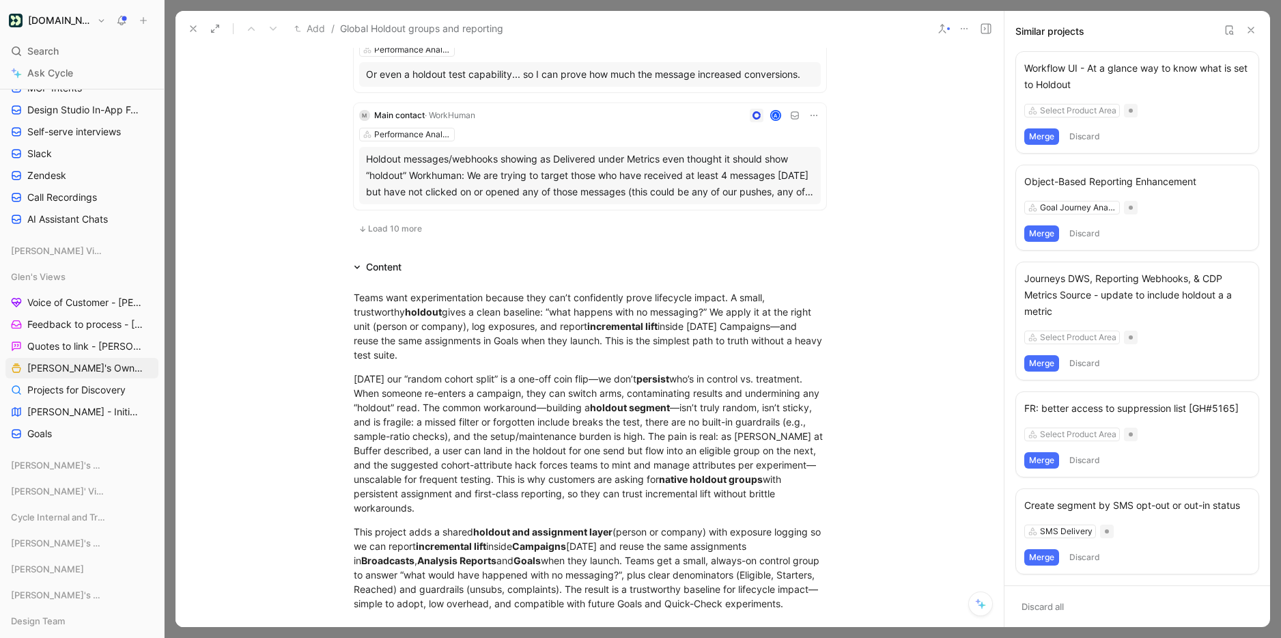
scroll to position [0, 0]
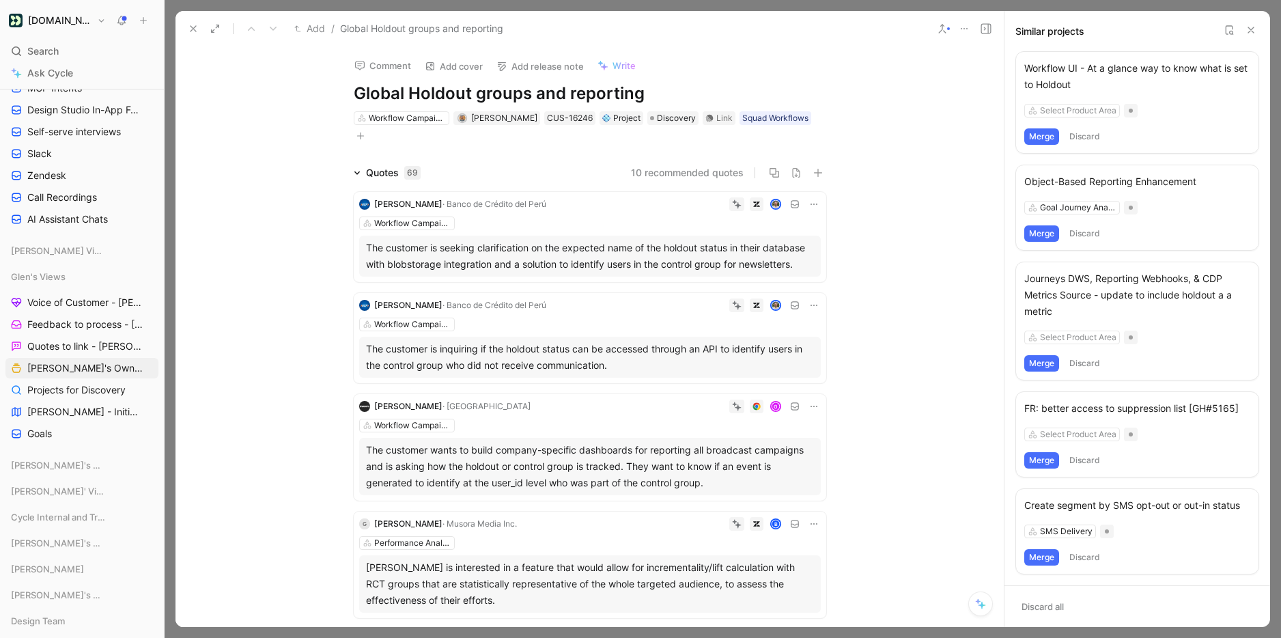
click at [570, 92] on h1 "Global Holdout groups and reporting" at bounding box center [590, 94] width 473 height 22
click at [1255, 30] on icon at bounding box center [1251, 30] width 11 height 11
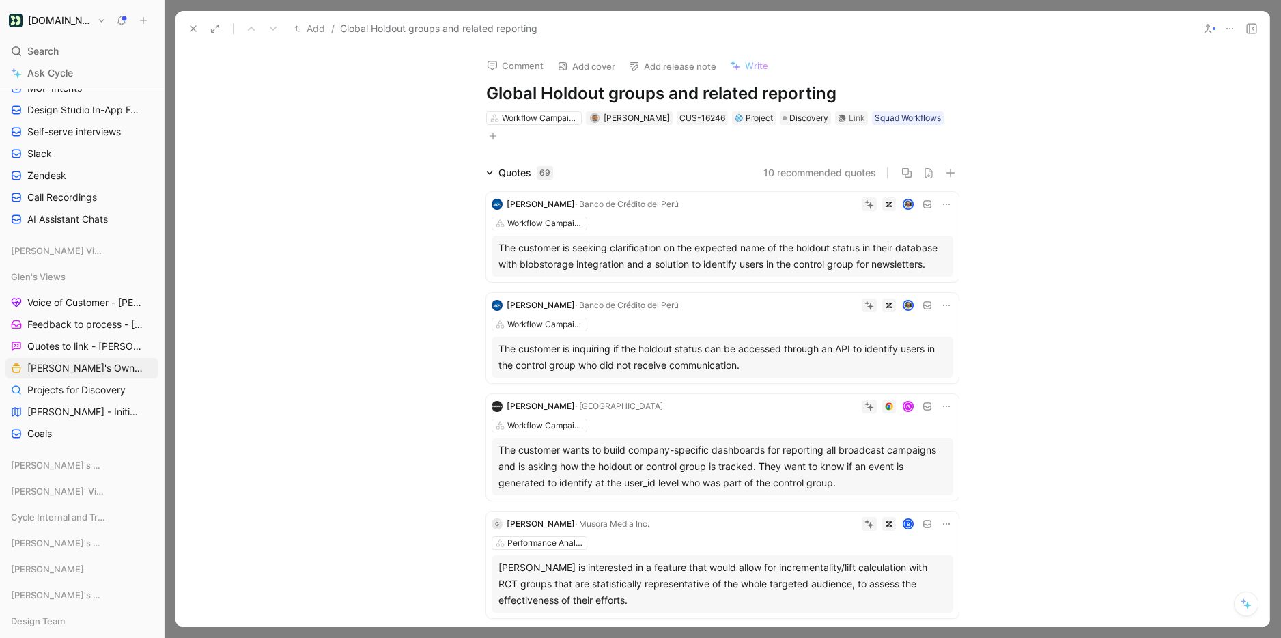
click at [191, 25] on icon at bounding box center [193, 28] width 11 height 11
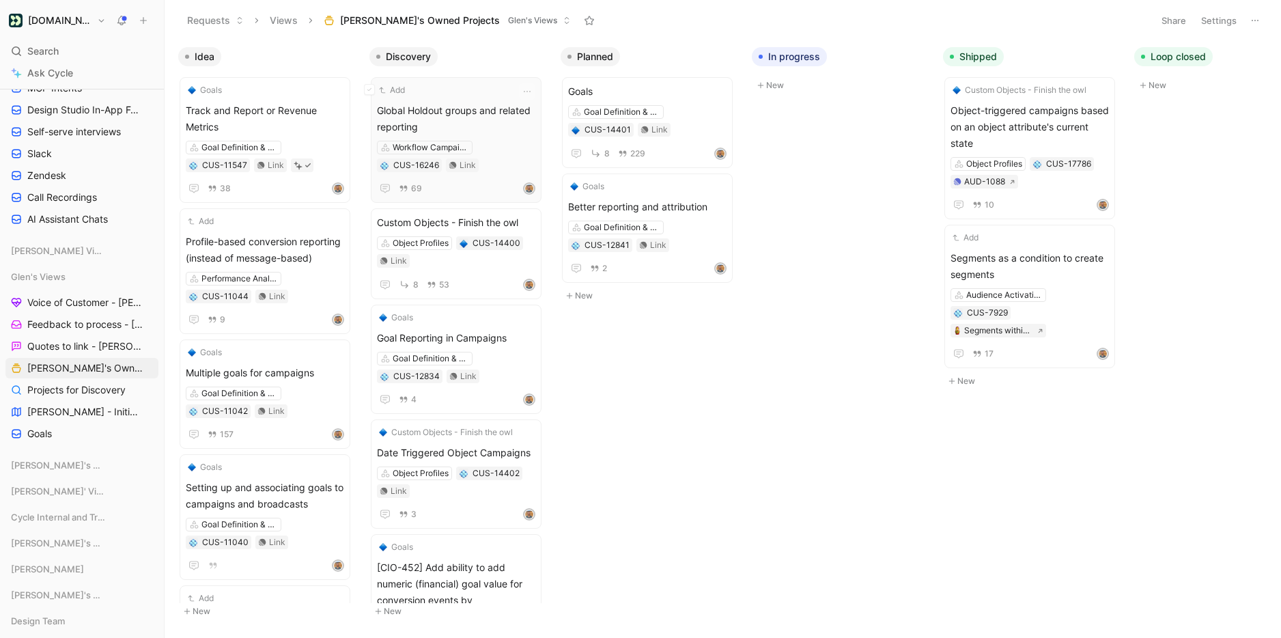
click at [446, 124] on span "Global Holdout groups and related reporting" at bounding box center [456, 118] width 158 height 33
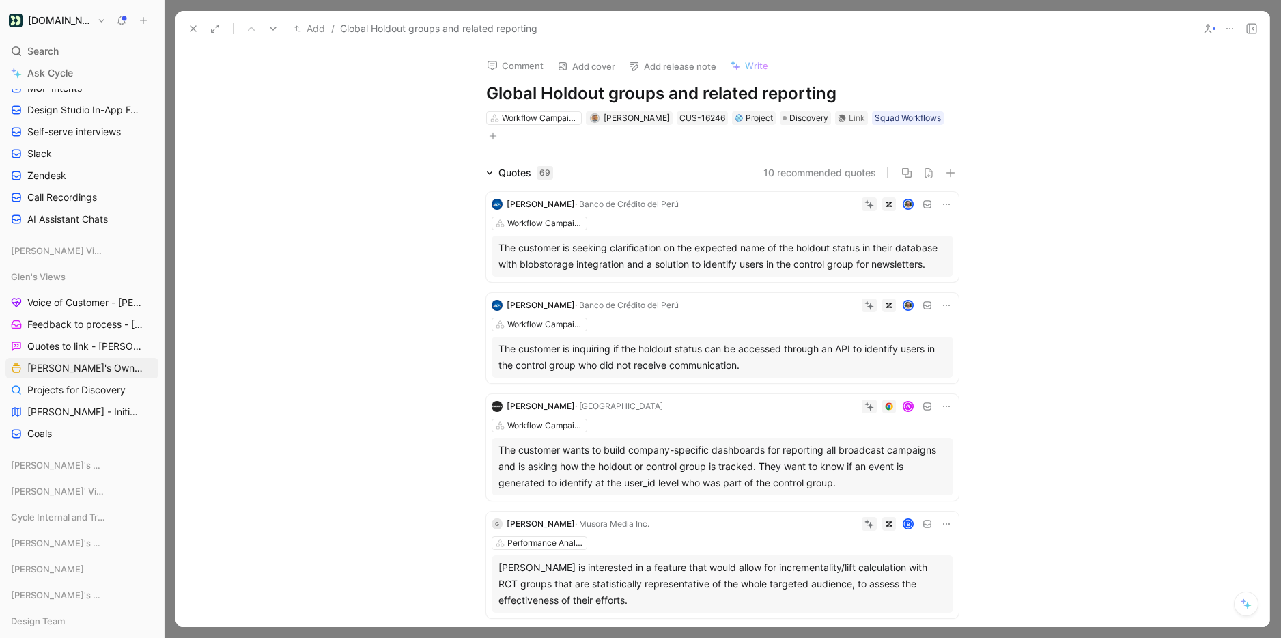
click at [1208, 27] on icon at bounding box center [1208, 28] width 11 height 11
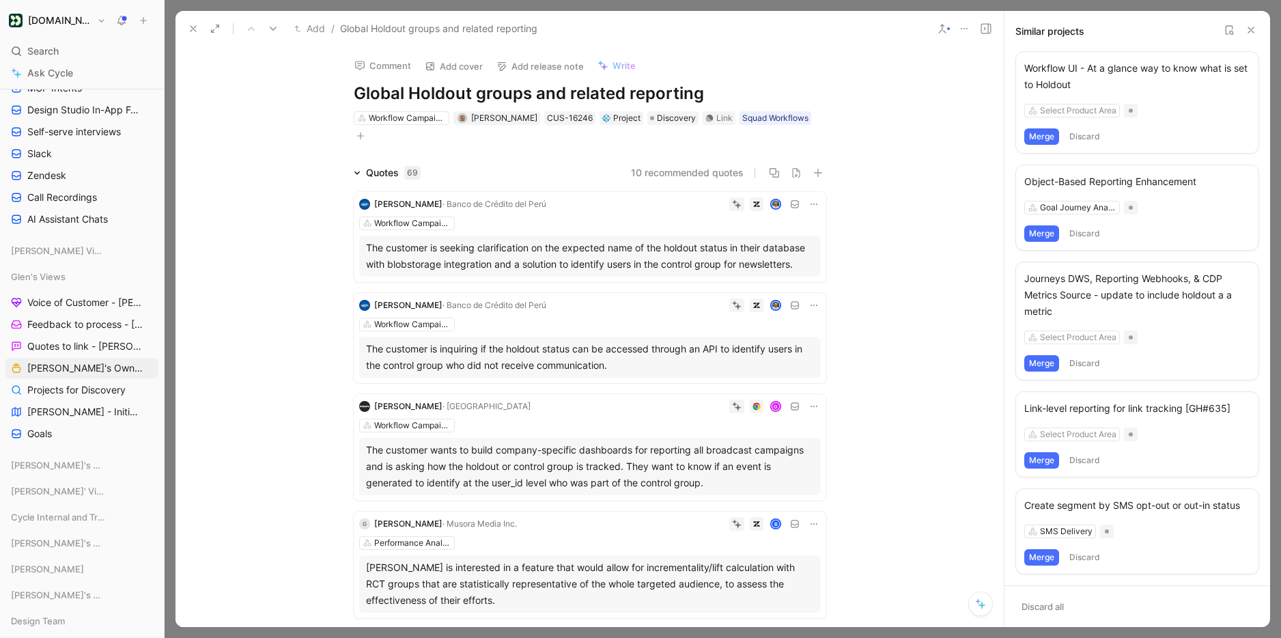
click at [1042, 137] on button "Merge" at bounding box center [1042, 136] width 35 height 16
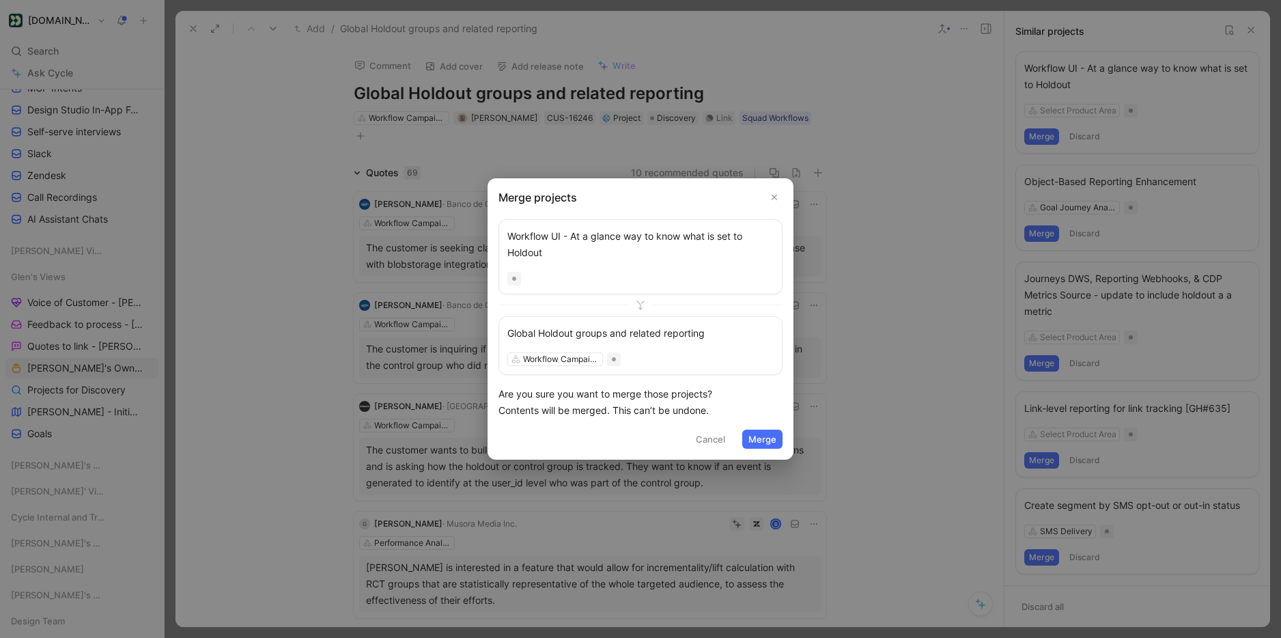
click at [766, 439] on button "Merge" at bounding box center [763, 439] width 40 height 19
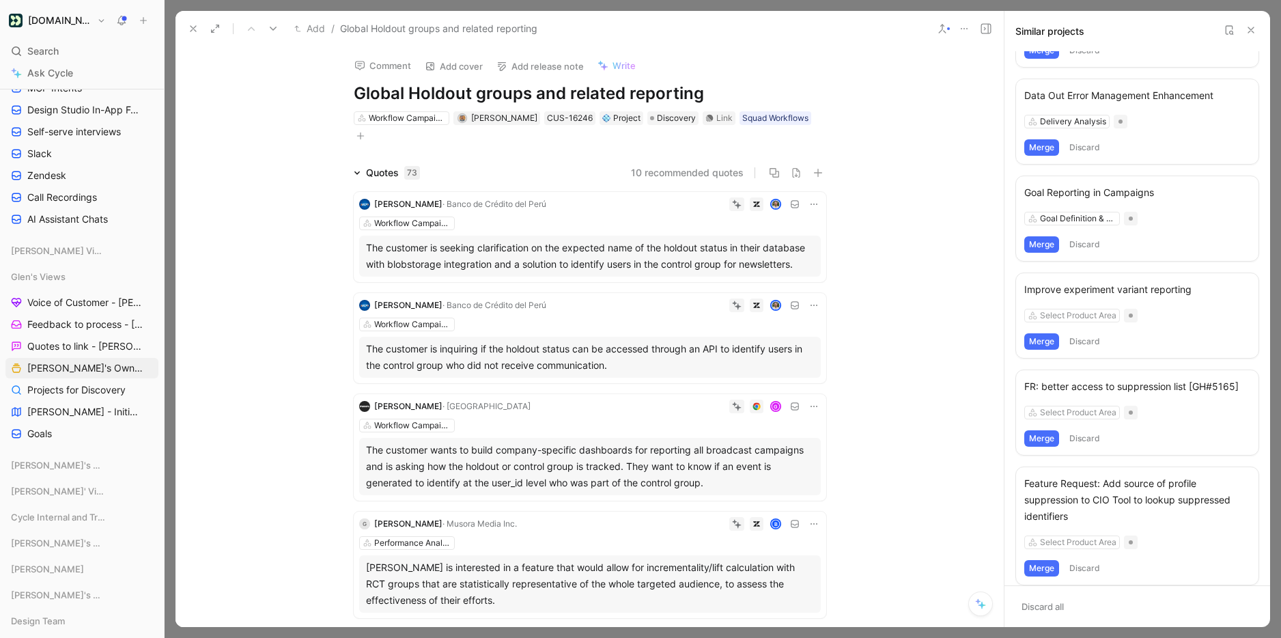
scroll to position [404, 0]
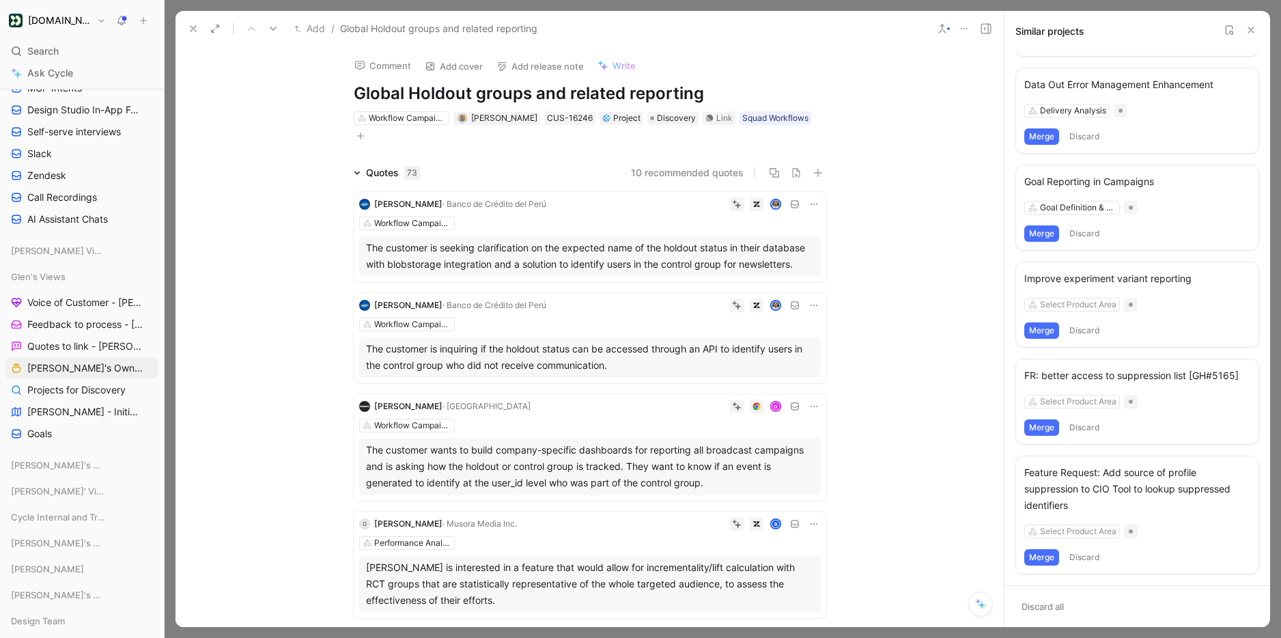
click at [1126, 283] on div "Improve experiment variant reporting" at bounding box center [1138, 279] width 226 height 16
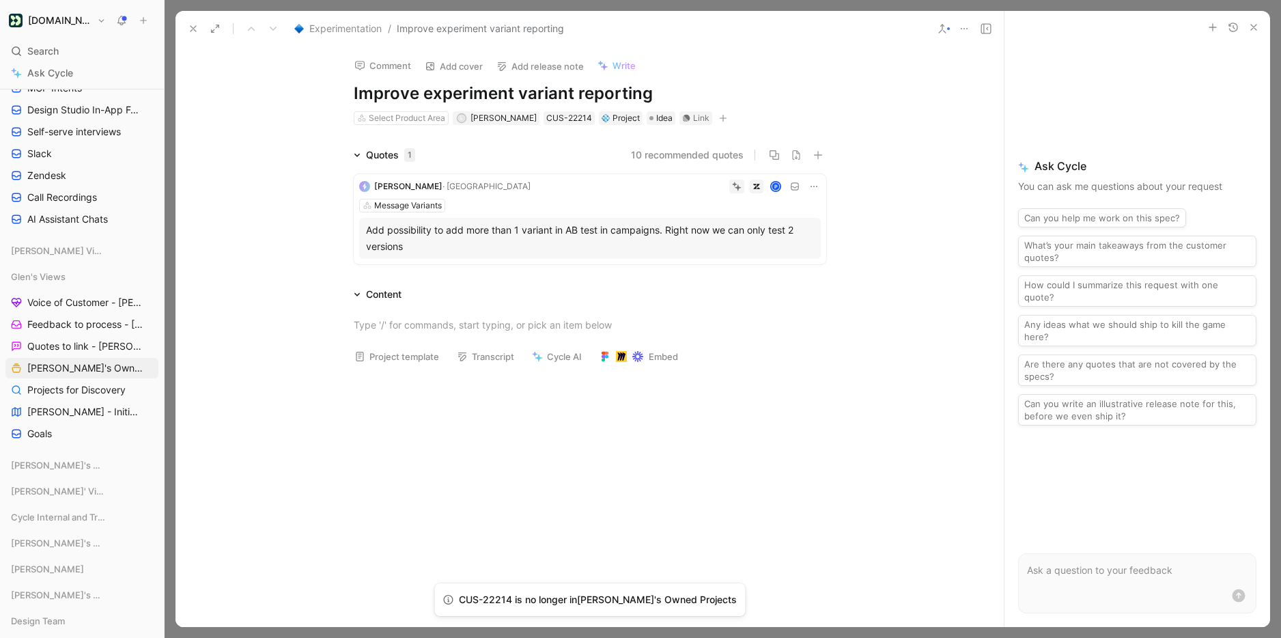
click at [947, 29] on div at bounding box center [948, 28] width 3 height 3
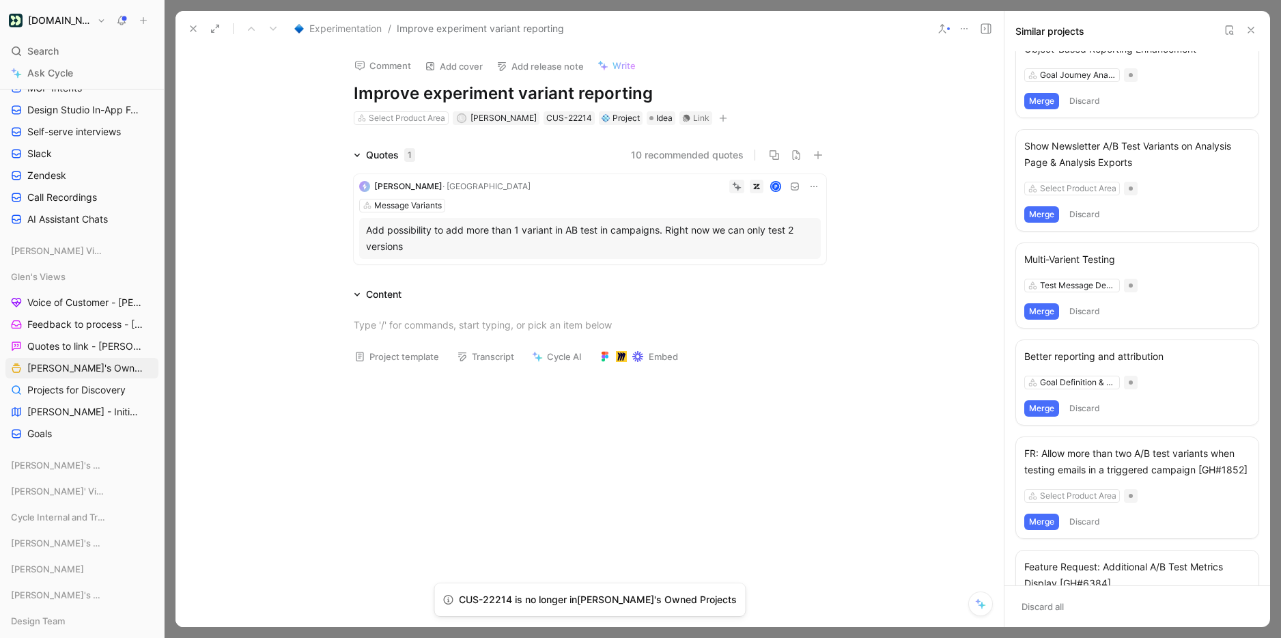
scroll to position [20, 0]
click at [1078, 265] on div "Multi-Varient Testing" at bounding box center [1138, 258] width 226 height 16
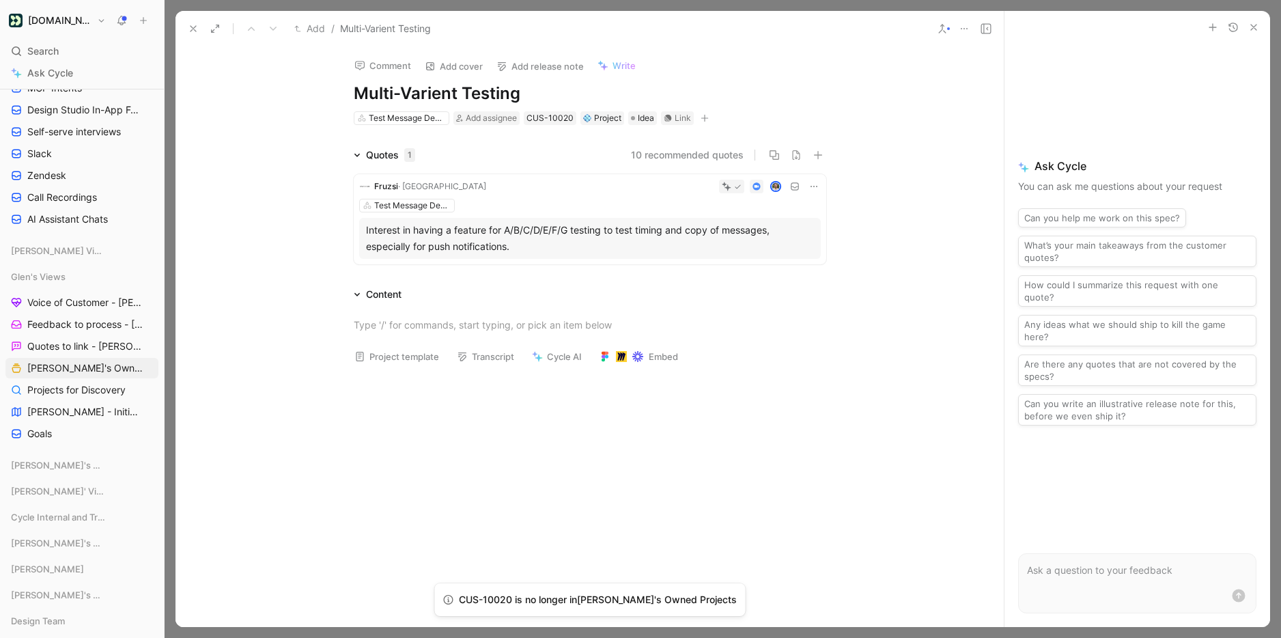
click at [946, 27] on icon at bounding box center [942, 28] width 11 height 11
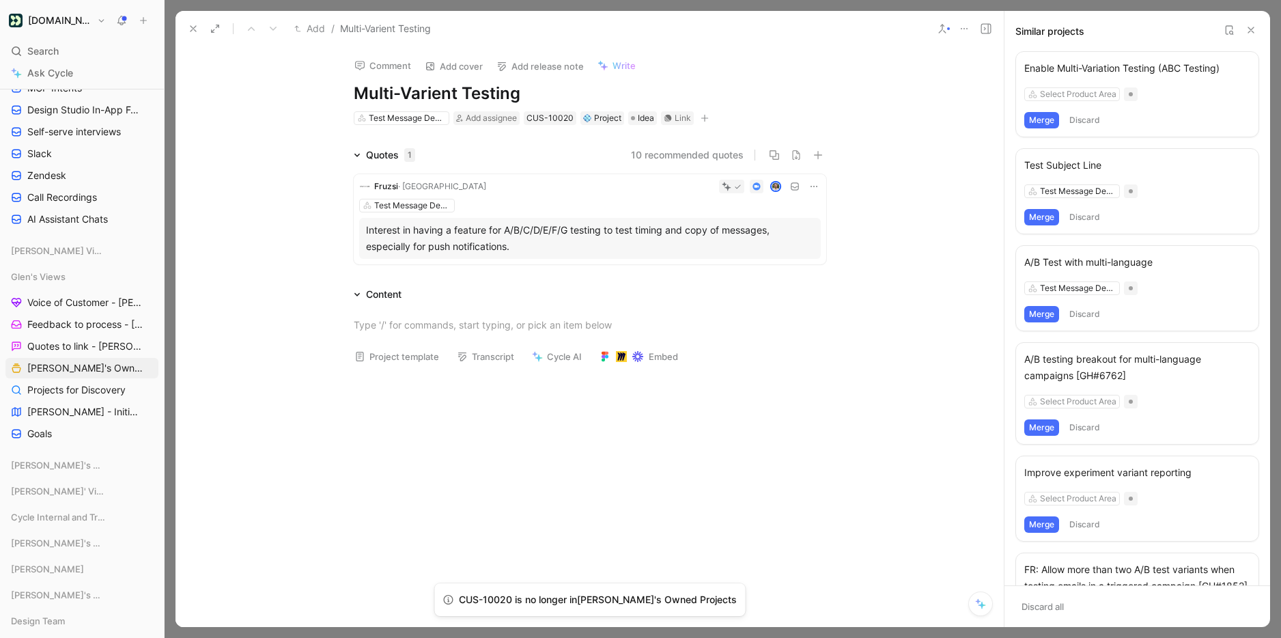
click at [1040, 124] on button "Merge" at bounding box center [1042, 120] width 35 height 16
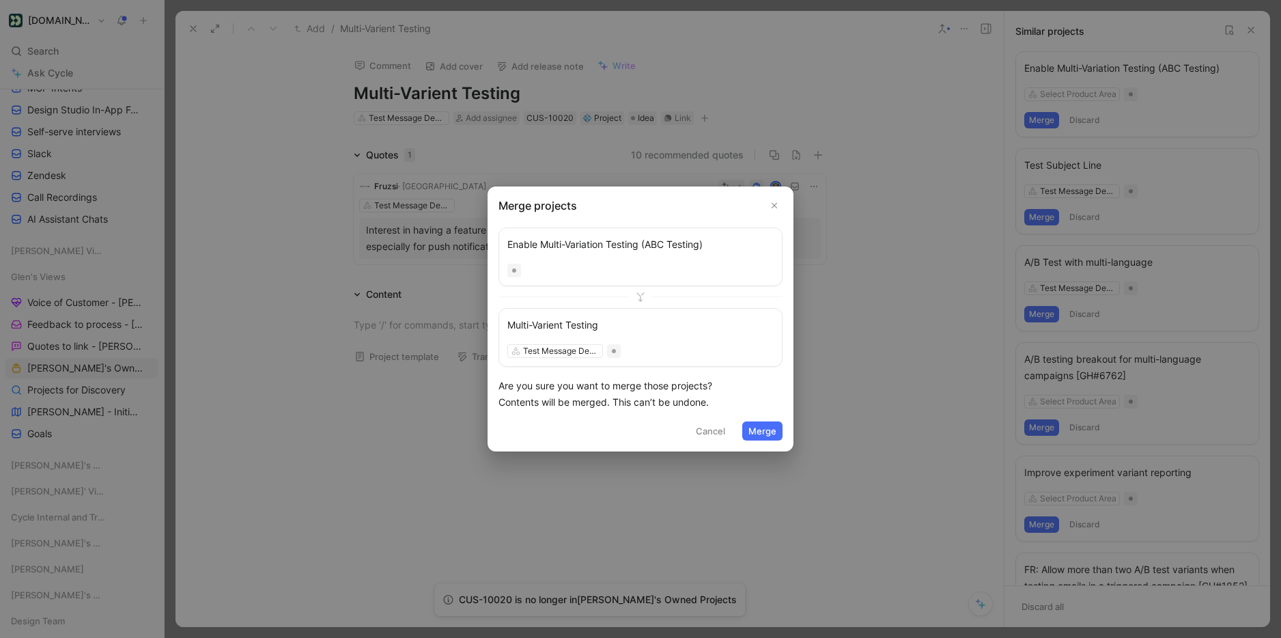
click at [770, 428] on button "Merge" at bounding box center [763, 430] width 40 height 19
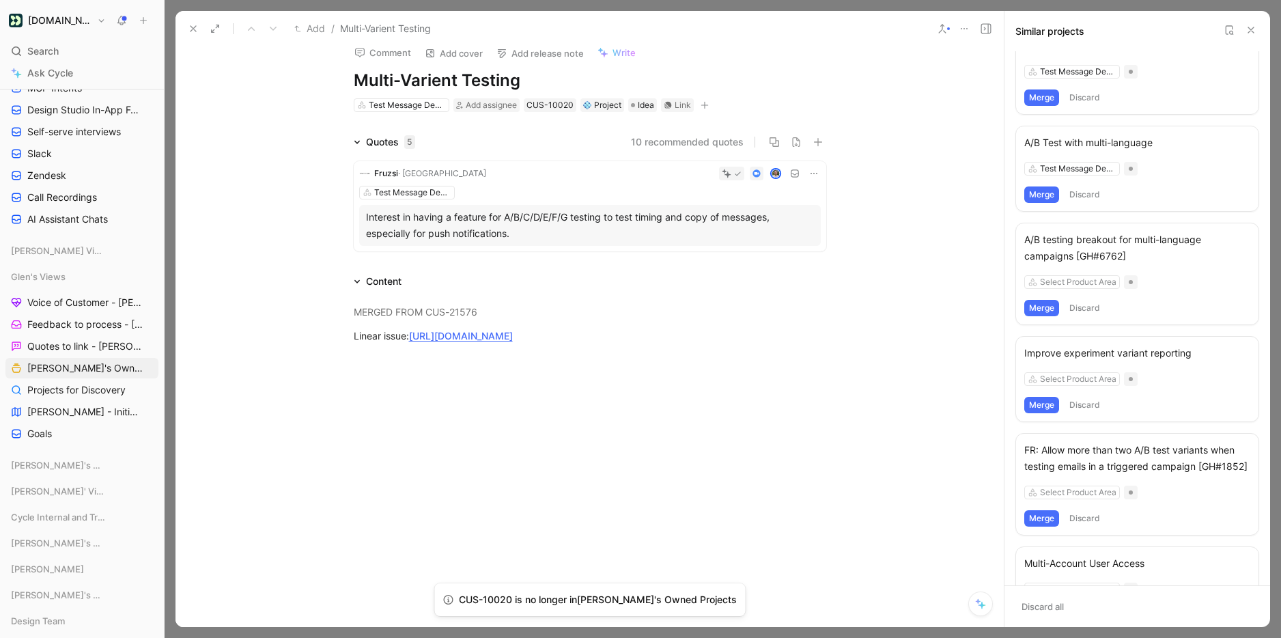
scroll to position [37, 0]
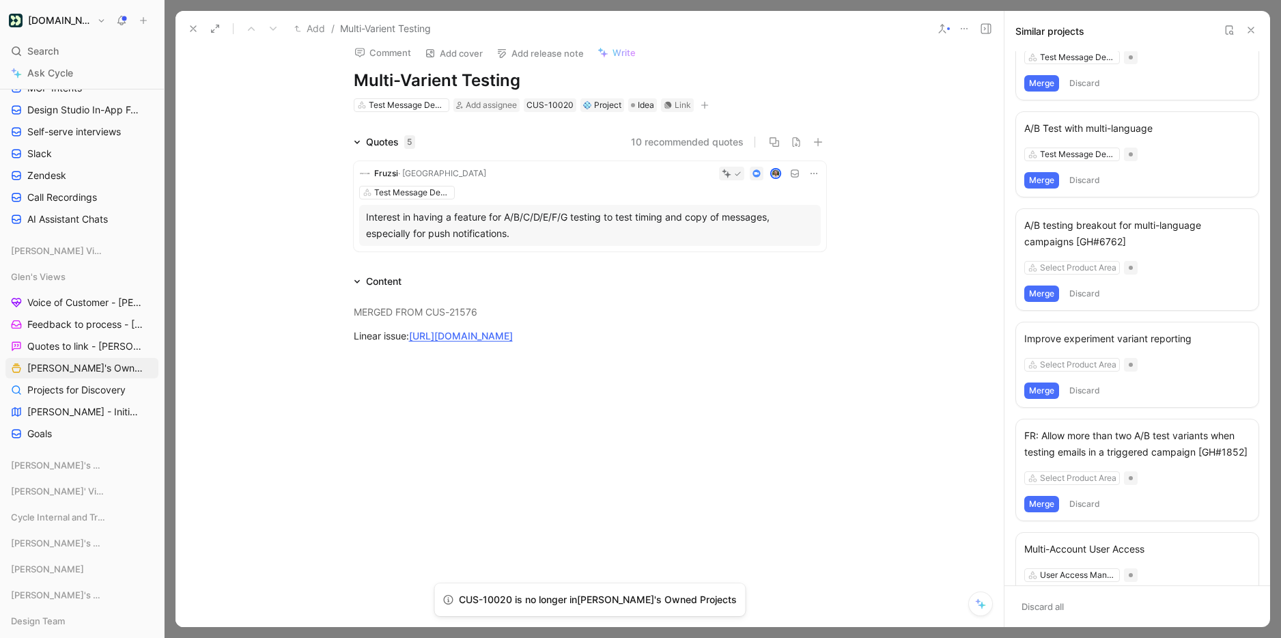
click at [1134, 344] on div "Improve experiment variant reporting" at bounding box center [1138, 339] width 226 height 16
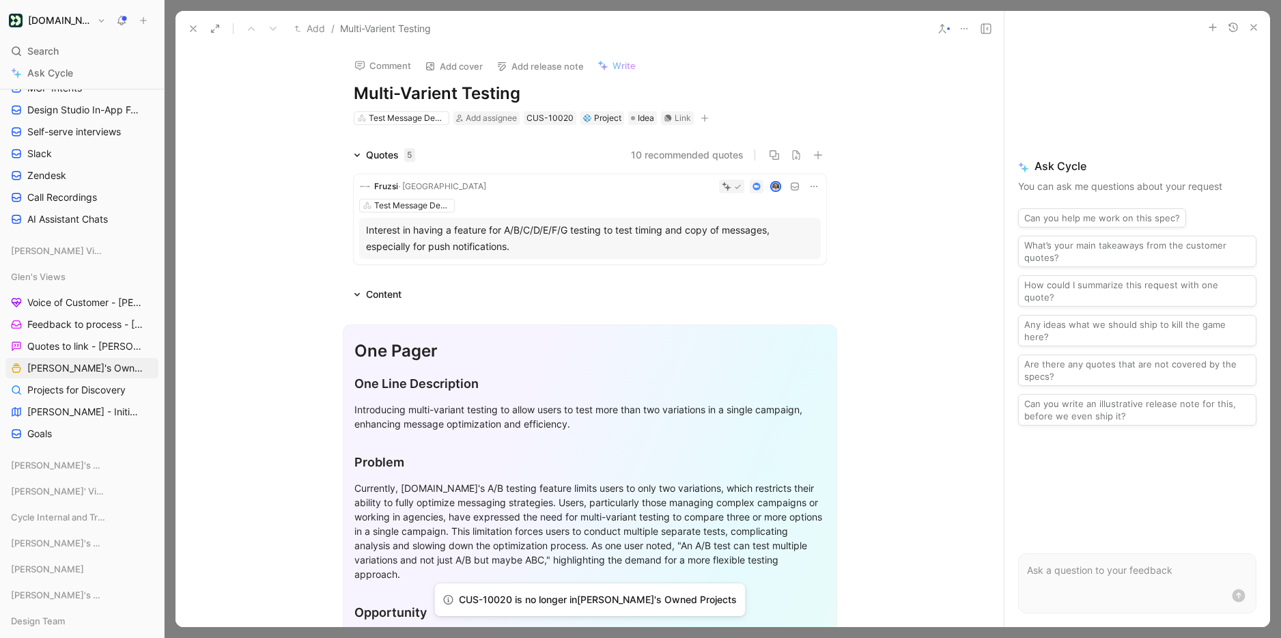
click at [938, 31] on icon at bounding box center [942, 28] width 11 height 11
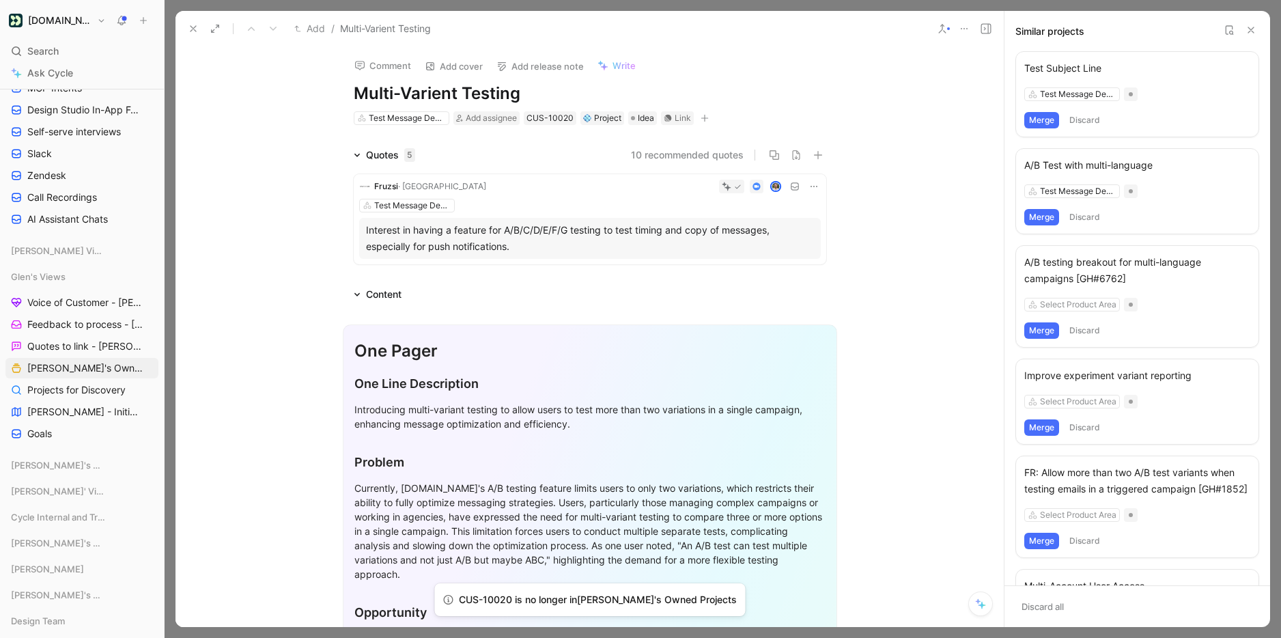
scroll to position [16, 0]
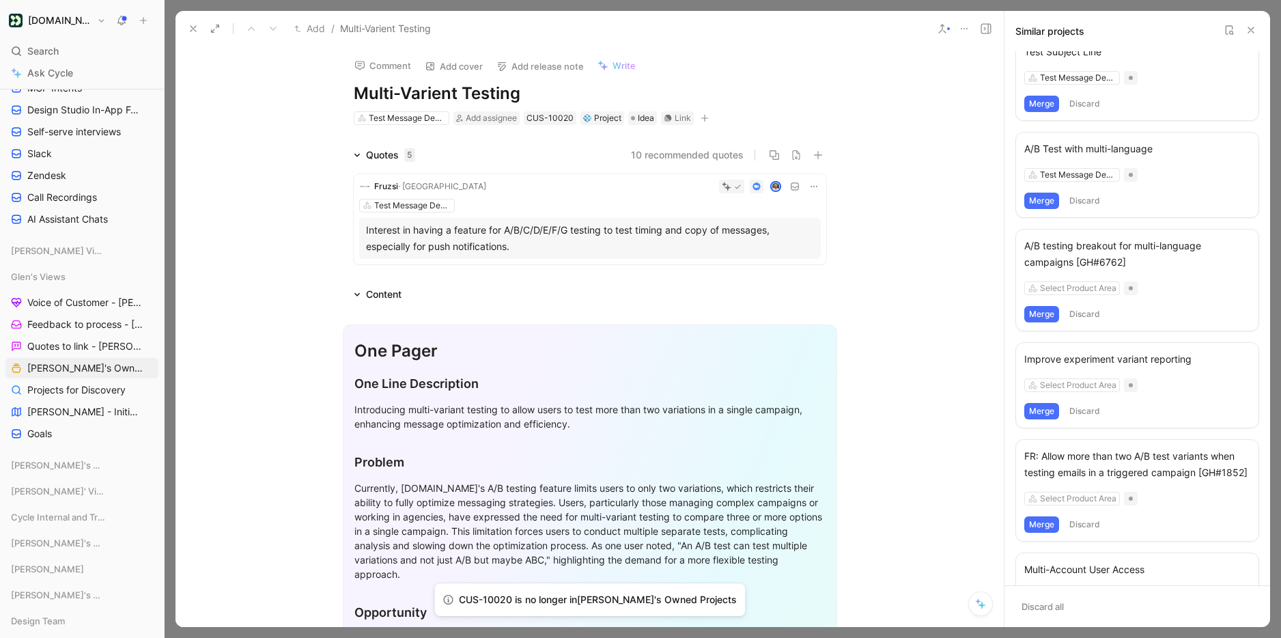
click at [1043, 415] on button "Merge" at bounding box center [1042, 411] width 35 height 16
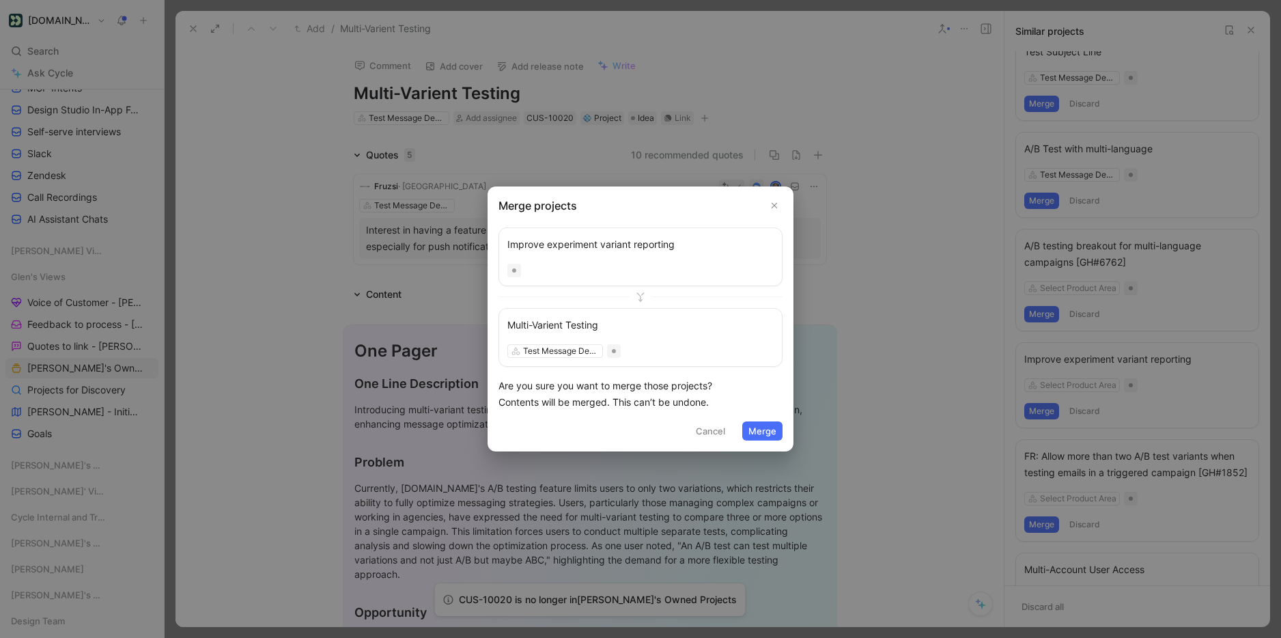
click at [771, 429] on button "Merge" at bounding box center [763, 430] width 40 height 19
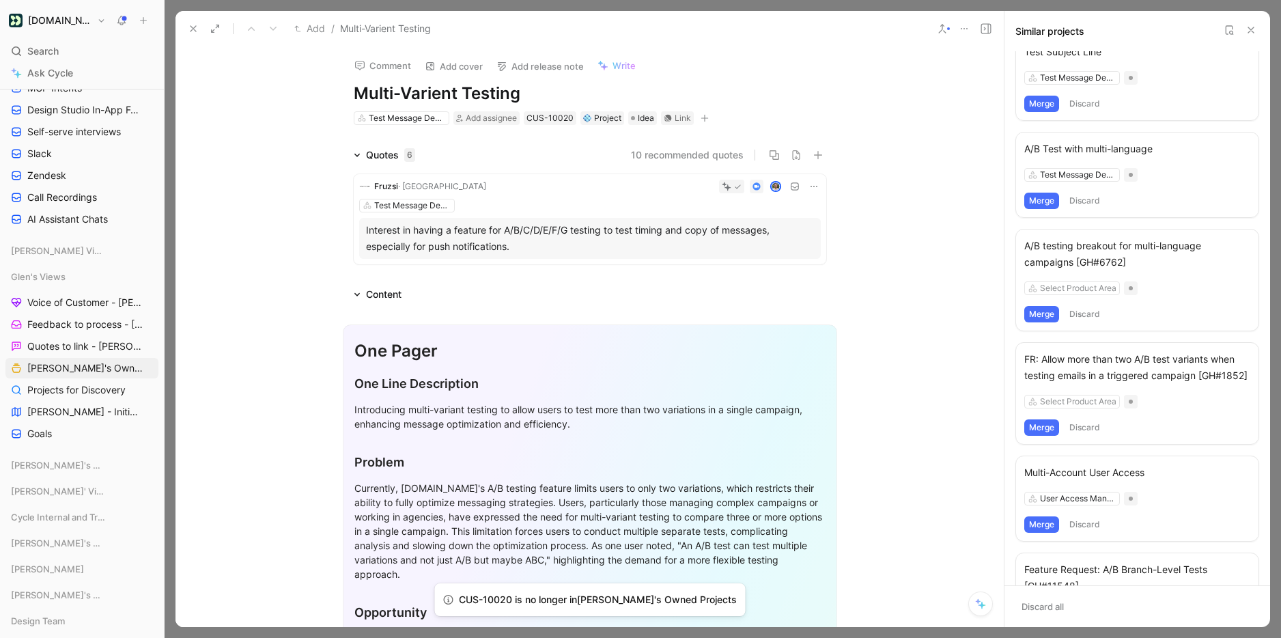
click at [1039, 423] on button "Merge" at bounding box center [1042, 427] width 35 height 16
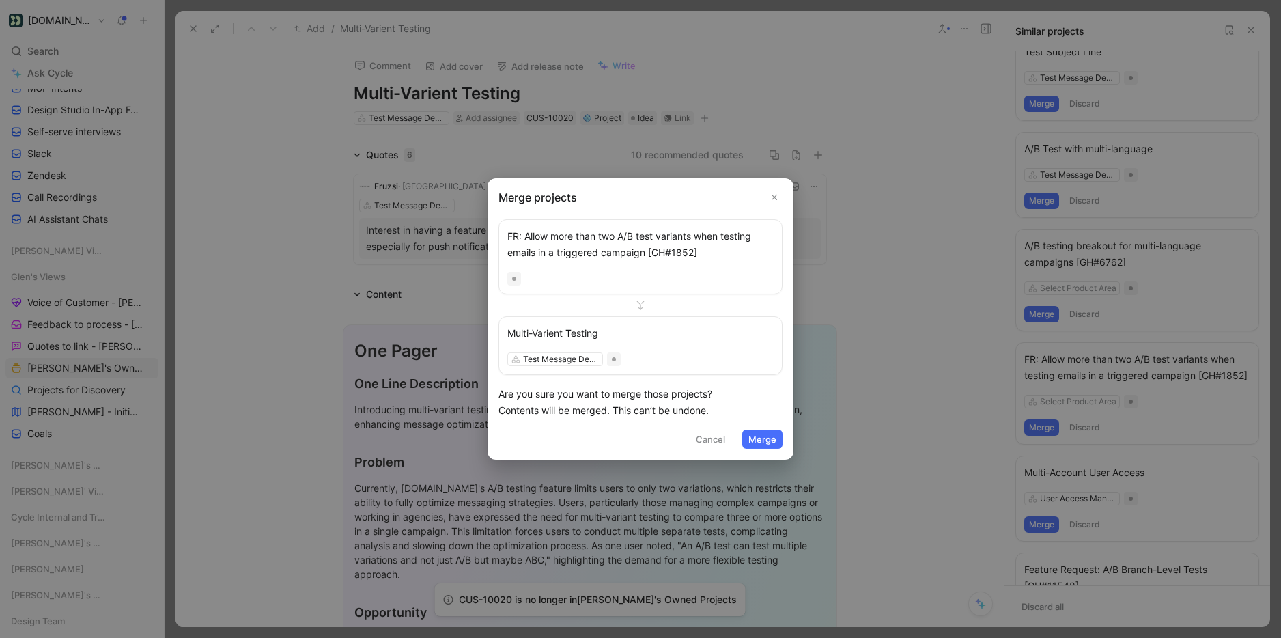
click at [758, 433] on button "Merge" at bounding box center [763, 439] width 40 height 19
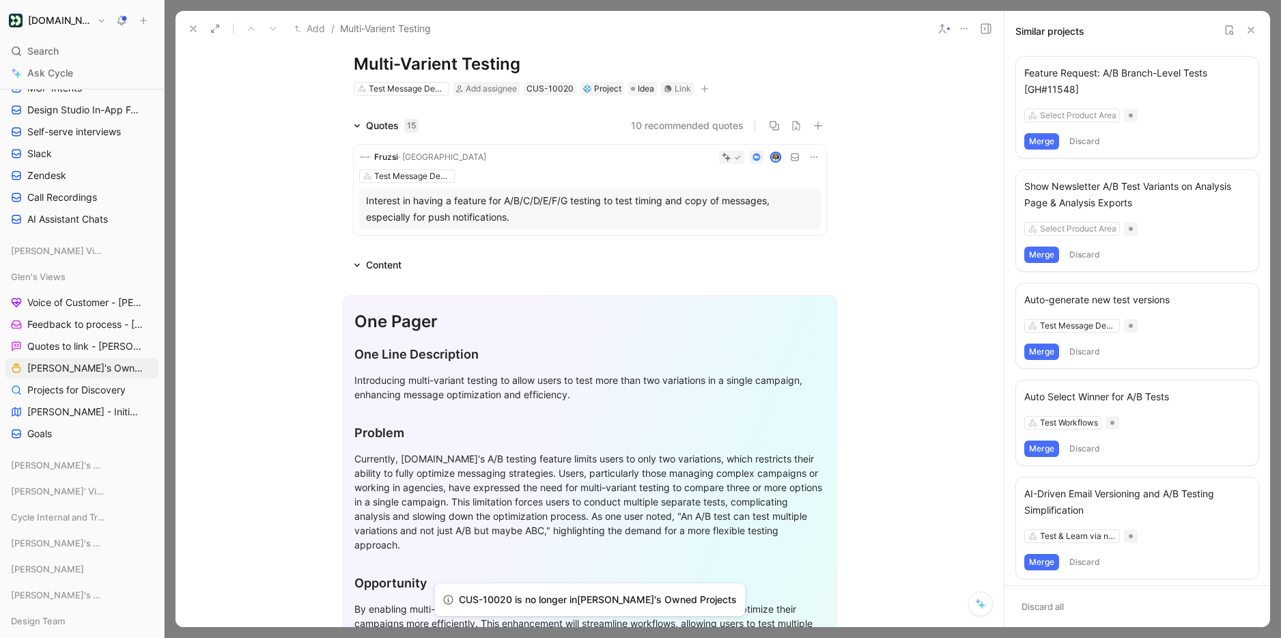
scroll to position [404, 0]
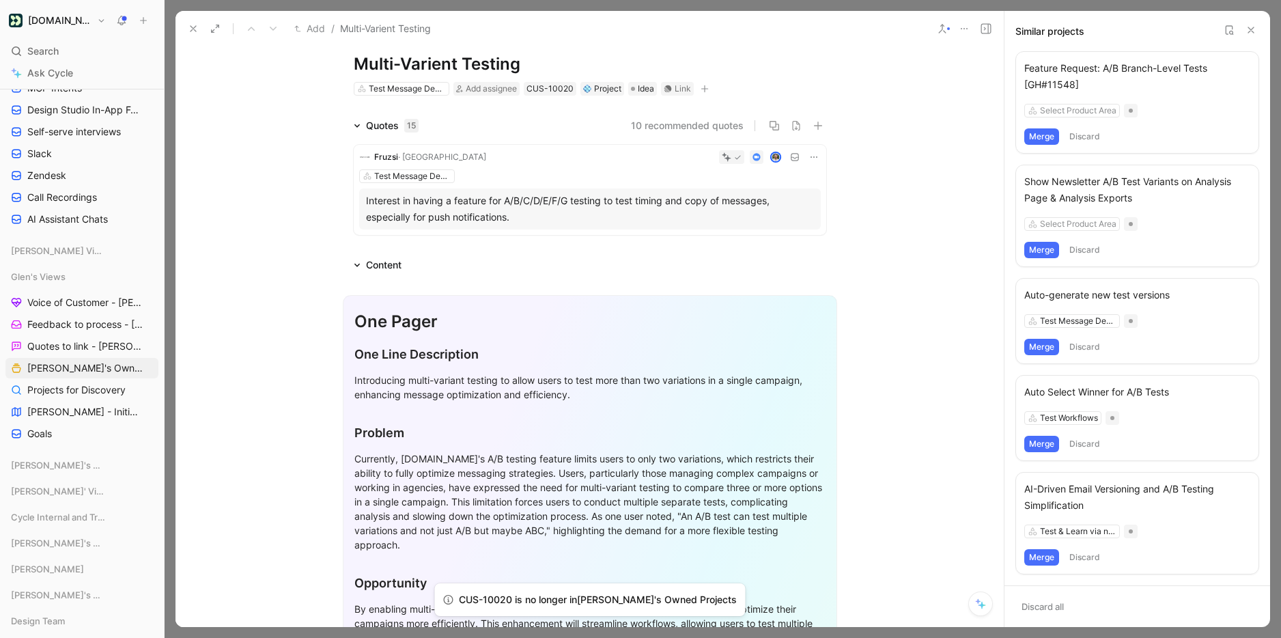
click at [1176, 398] on div "Auto Select Winner for A/B Tests" at bounding box center [1138, 392] width 226 height 16
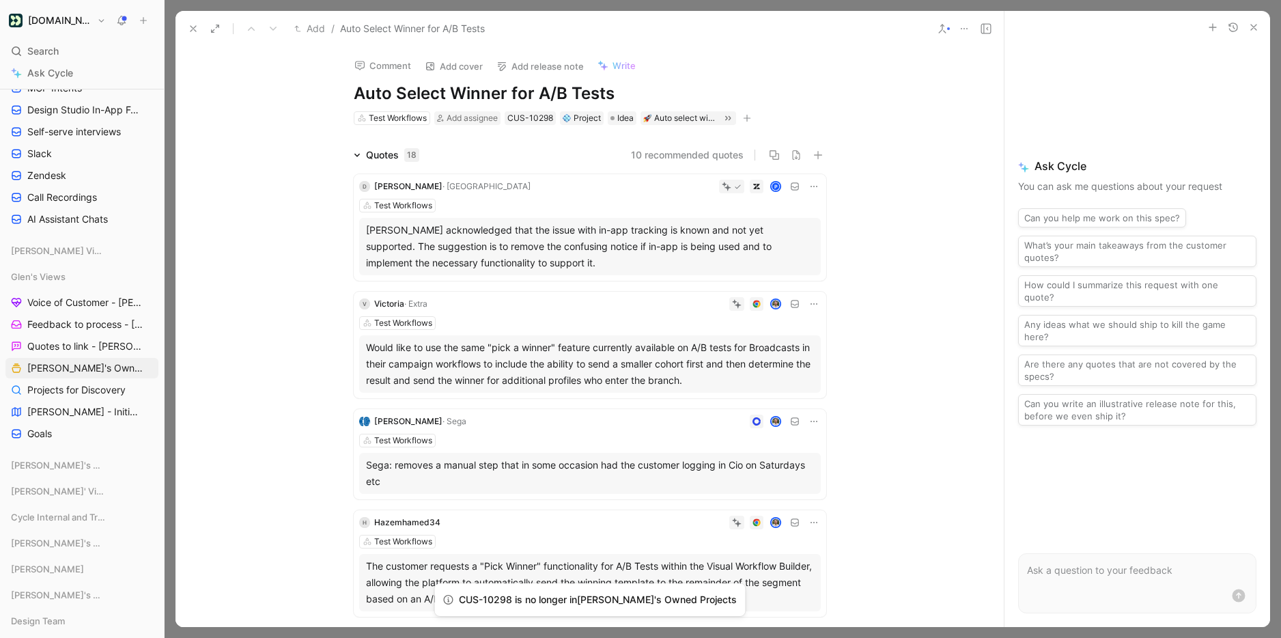
click at [945, 32] on icon at bounding box center [942, 28] width 11 height 11
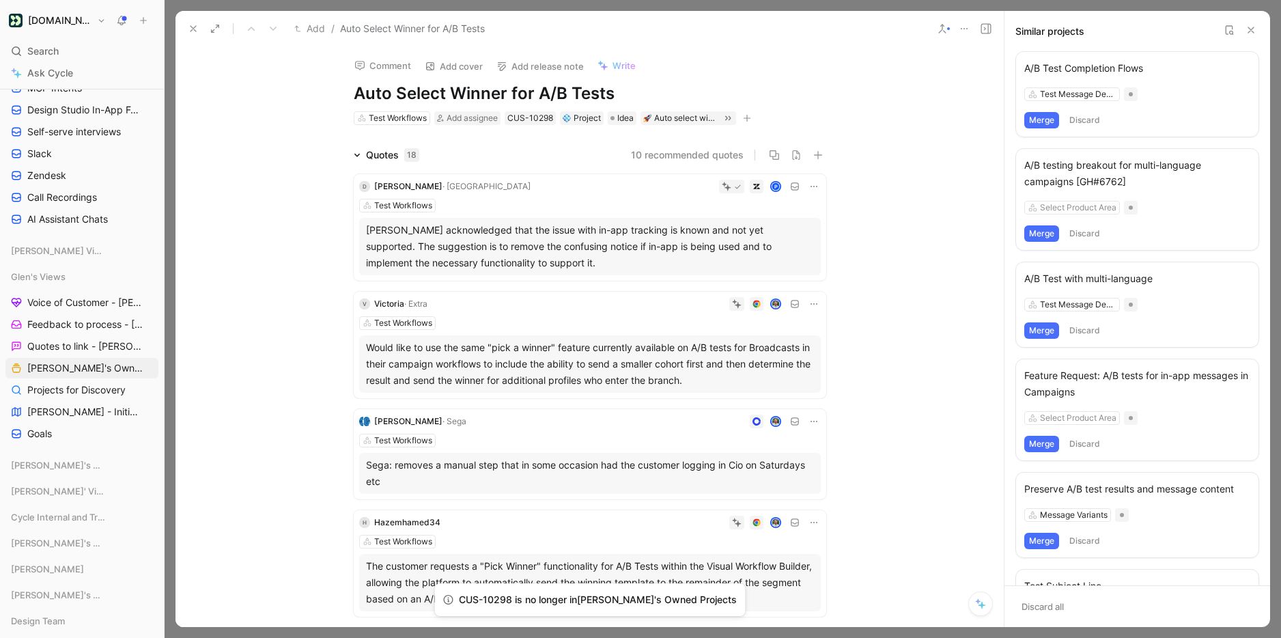
click at [1139, 197] on div "A/B testing breakout for multi-language campaigns [GH#6762] Select Product Area…" at bounding box center [1138, 199] width 244 height 102
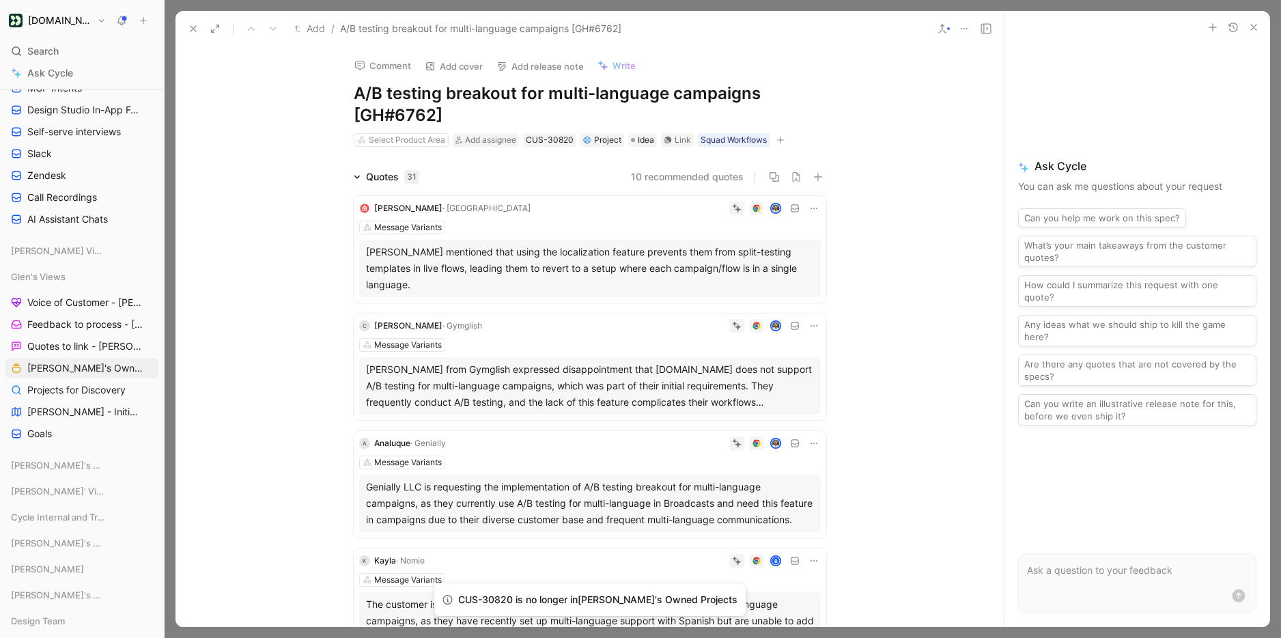
click at [950, 30] on button at bounding box center [942, 28] width 19 height 19
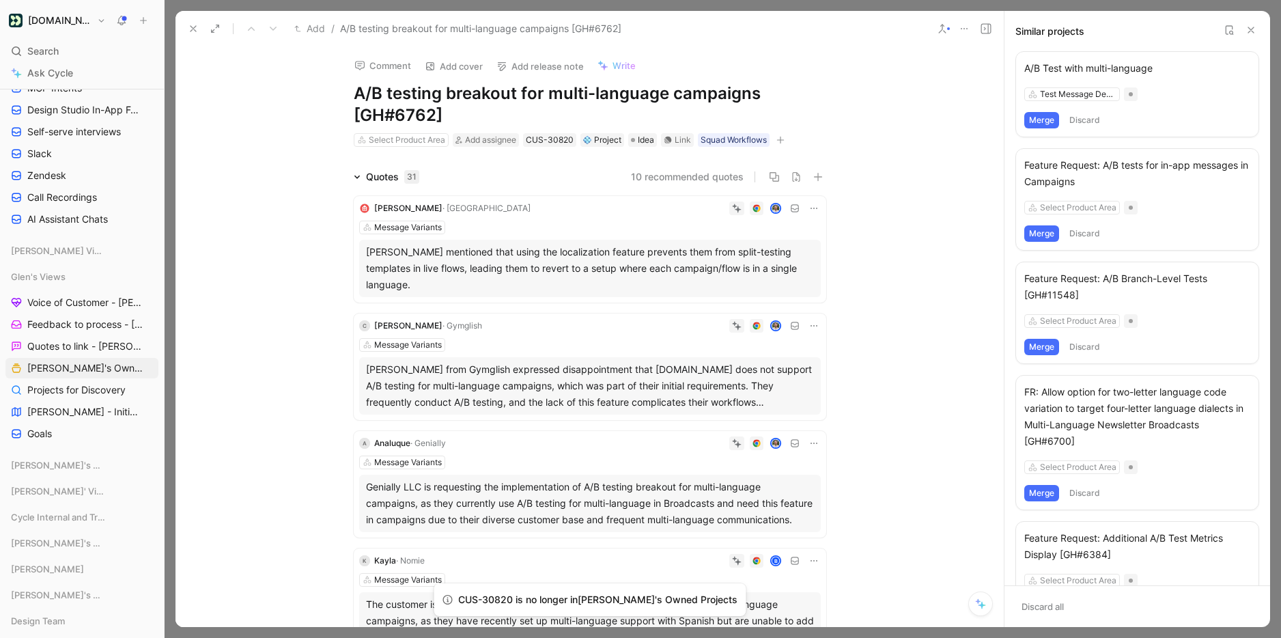
click at [1049, 118] on button "Merge" at bounding box center [1042, 120] width 35 height 16
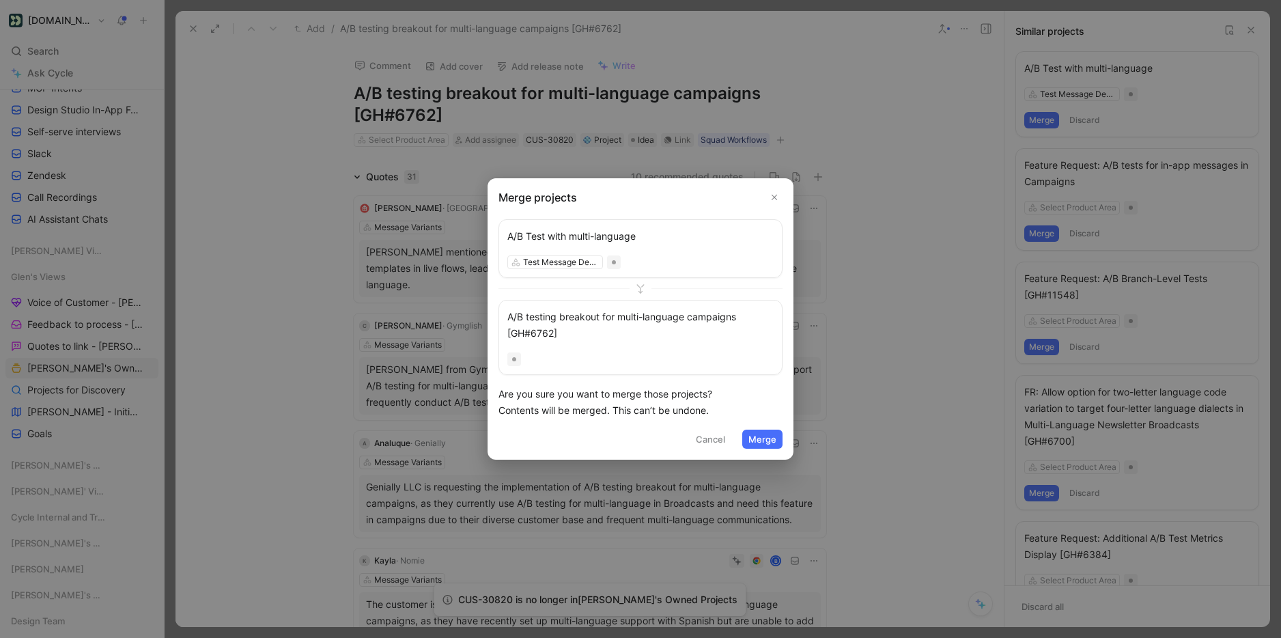
click at [760, 434] on button "Merge" at bounding box center [763, 439] width 40 height 19
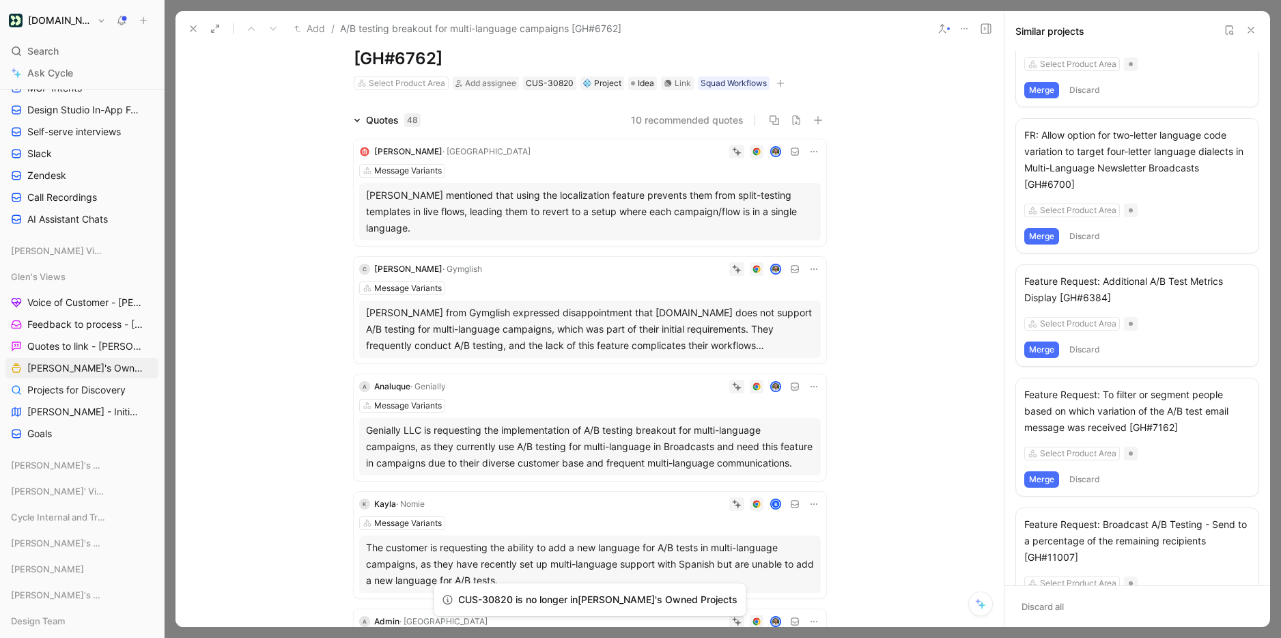
scroll to position [169, 0]
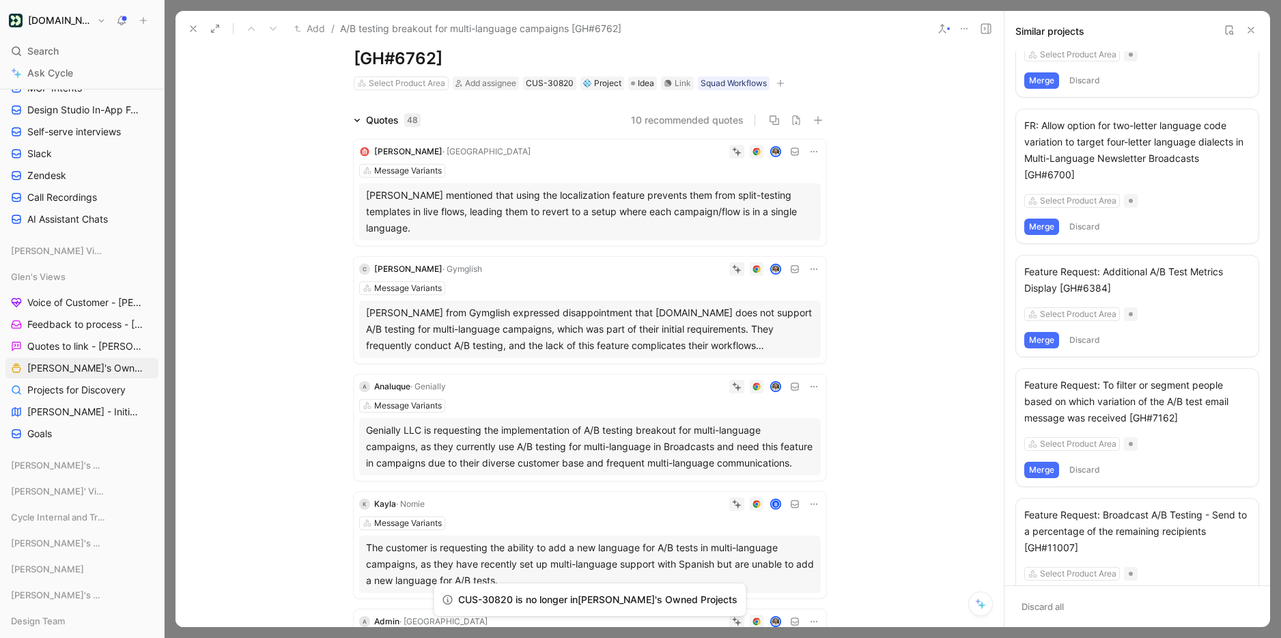
click at [1168, 318] on div "Select Product Area" at bounding box center [1138, 314] width 226 height 14
click at [193, 29] on use at bounding box center [193, 28] width 5 height 5
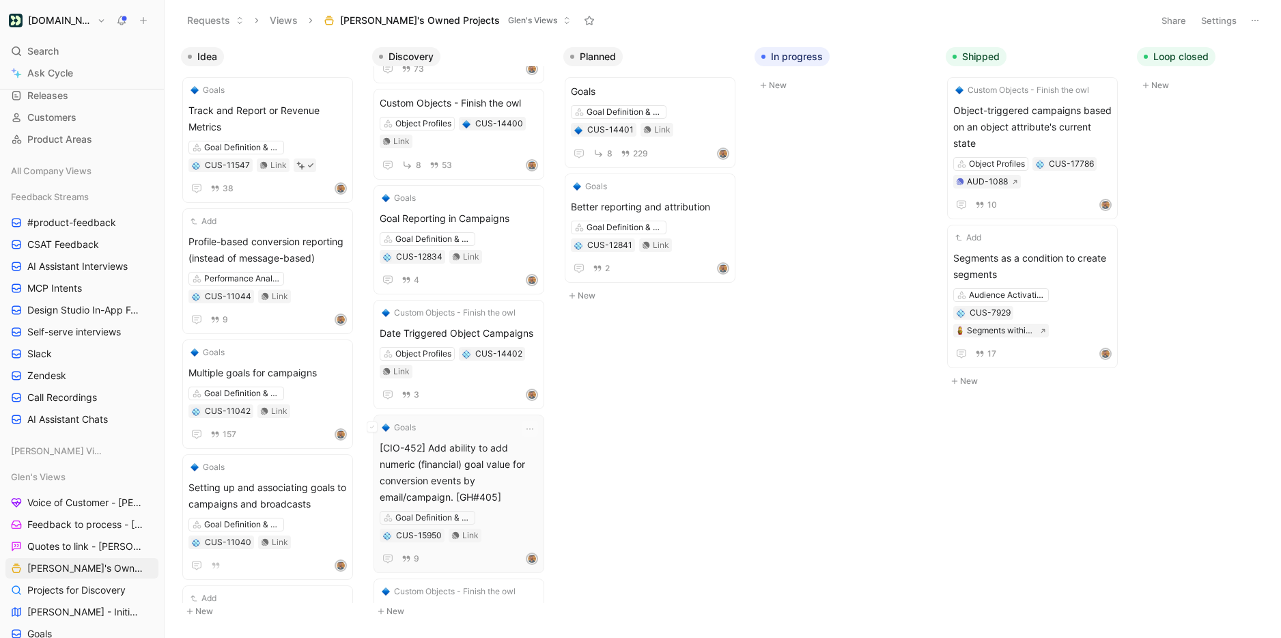
scroll to position [124, 0]
click at [458, 446] on span "[CIO-452] Add ability to add numeric (financial) goal value for conversion even…" at bounding box center [459, 468] width 158 height 66
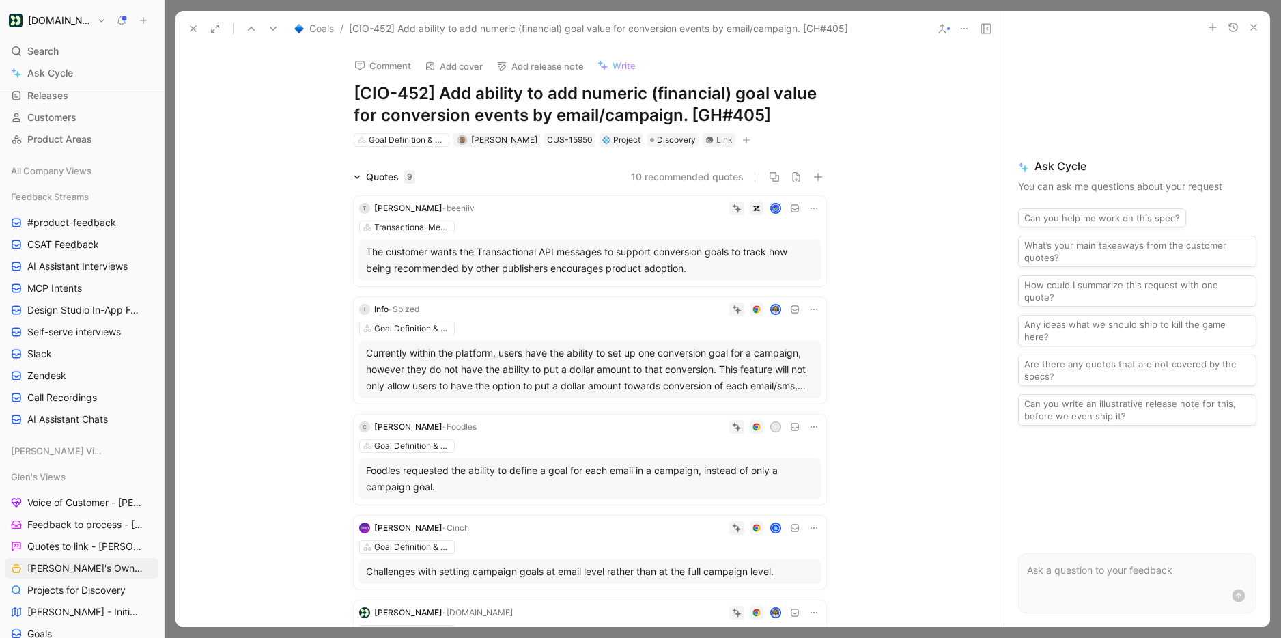
click at [939, 27] on icon at bounding box center [942, 28] width 11 height 11
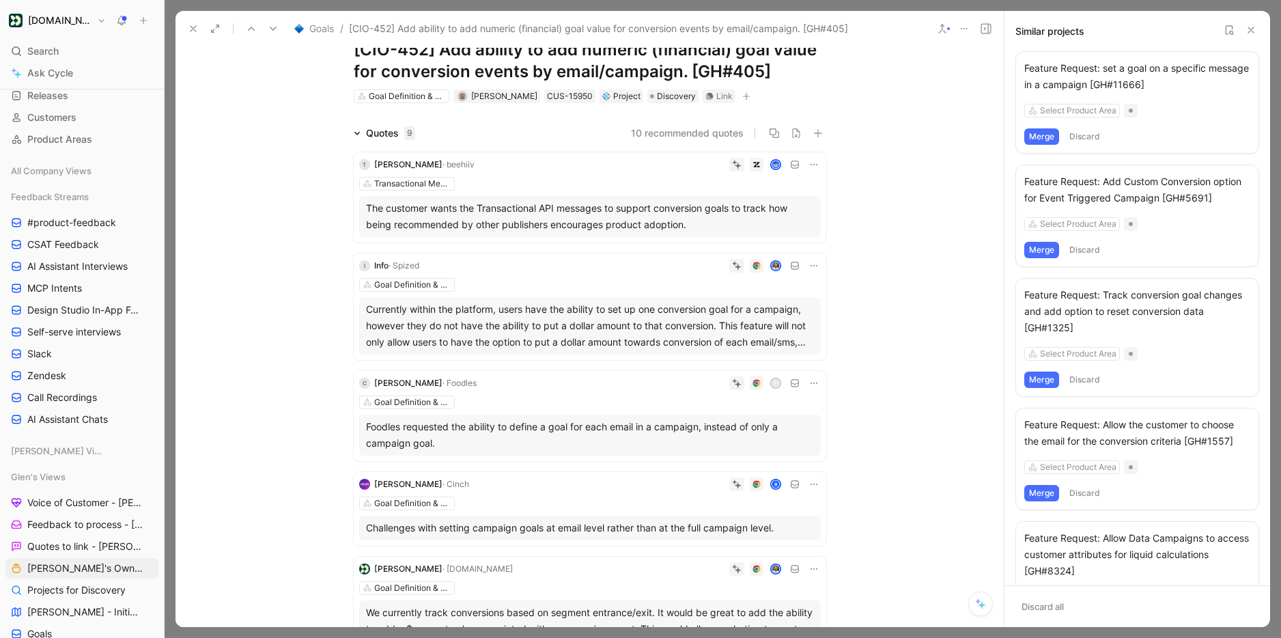
scroll to position [48, 0]
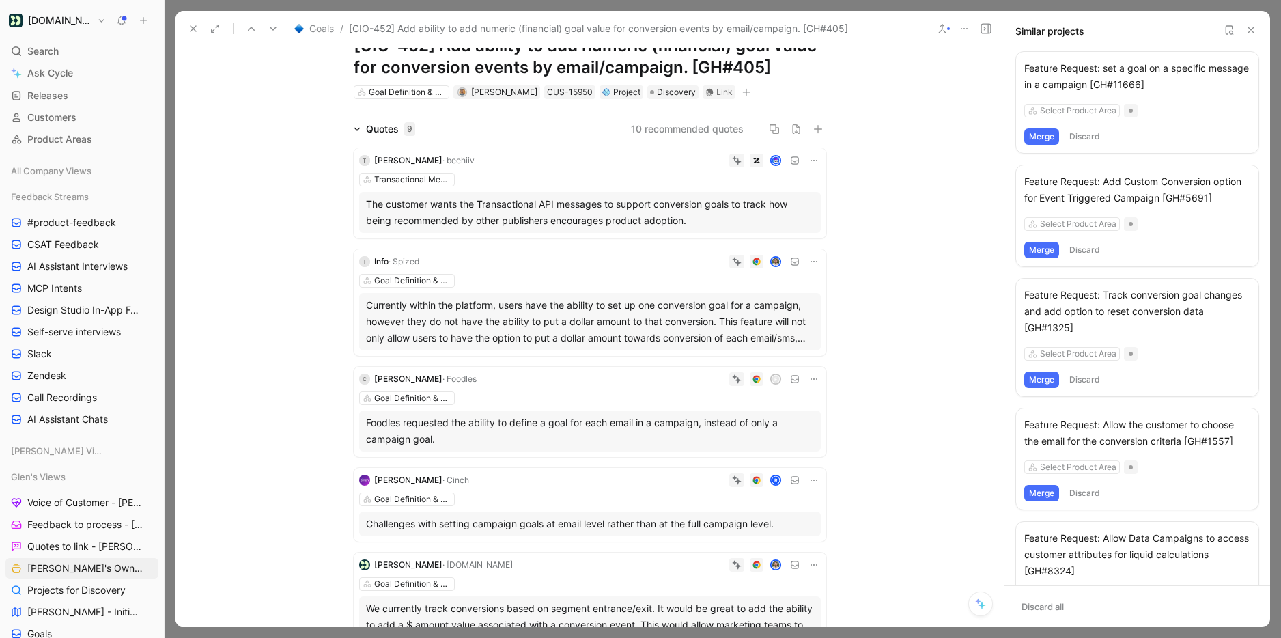
click at [197, 30] on icon at bounding box center [193, 28] width 11 height 11
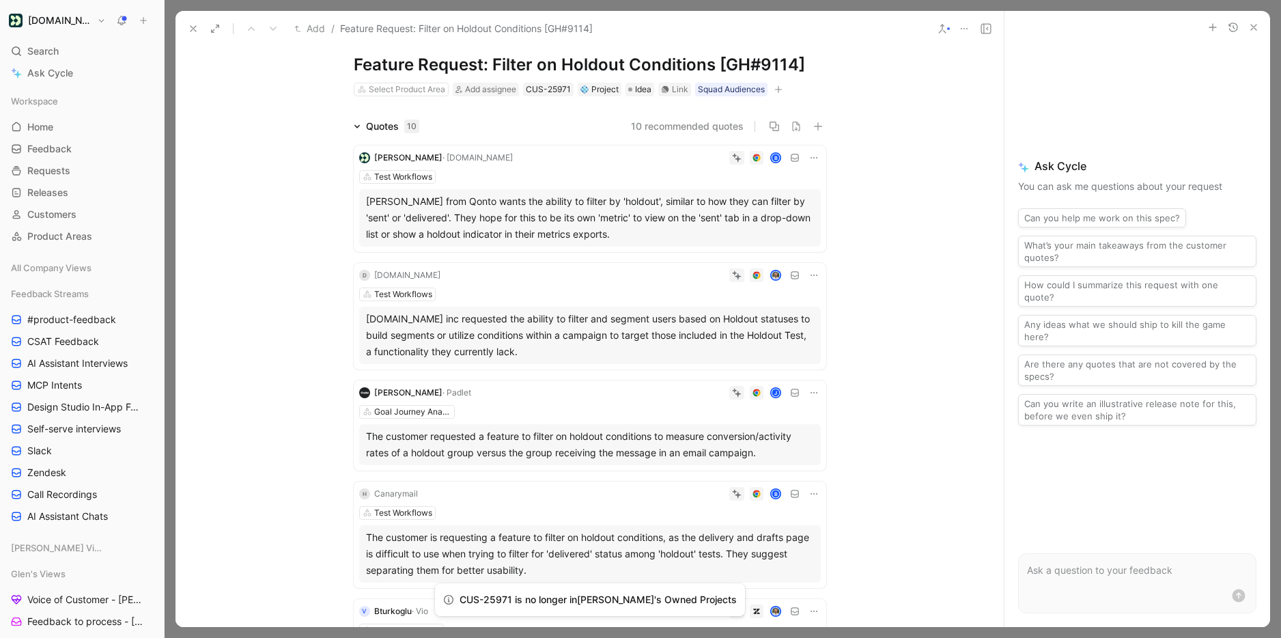
scroll to position [29, 0]
